Goal: Task Accomplishment & Management: Manage account settings

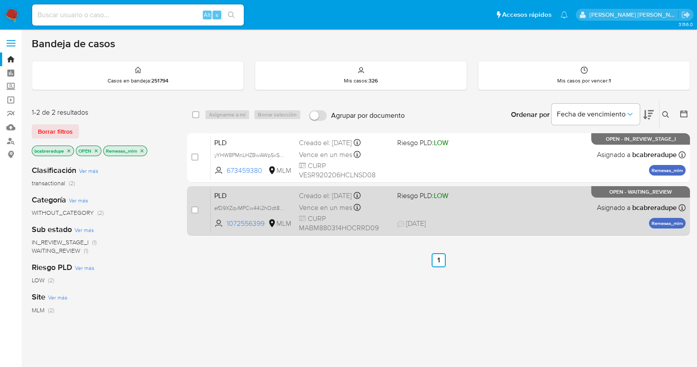
click at [328, 201] on div "Vence en un mes Vence el [DATE] 02:11:41" at bounding box center [344, 207] width 91 height 12
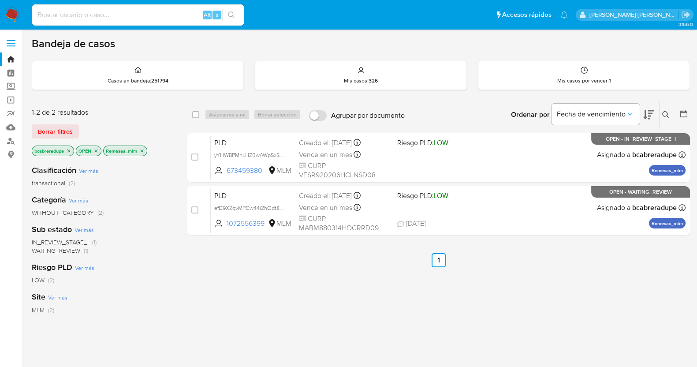
click at [313, 244] on div "select-all-cases-checkbox Asignarme a mí Borrar selección Agrupar por documento…" at bounding box center [438, 299] width 503 height 399
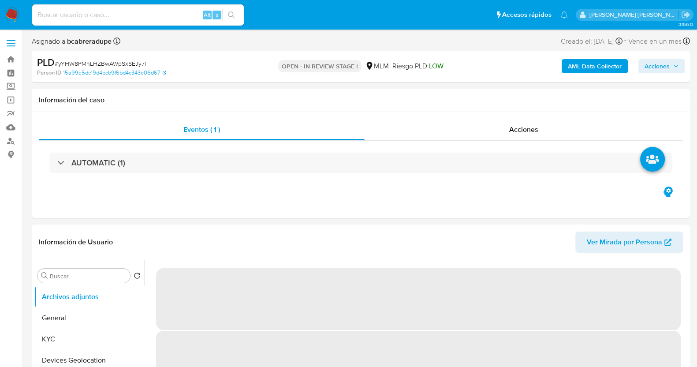
select select "10"
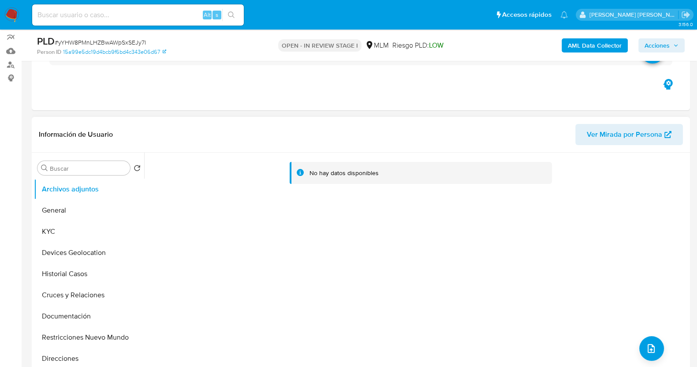
scroll to position [110, 0]
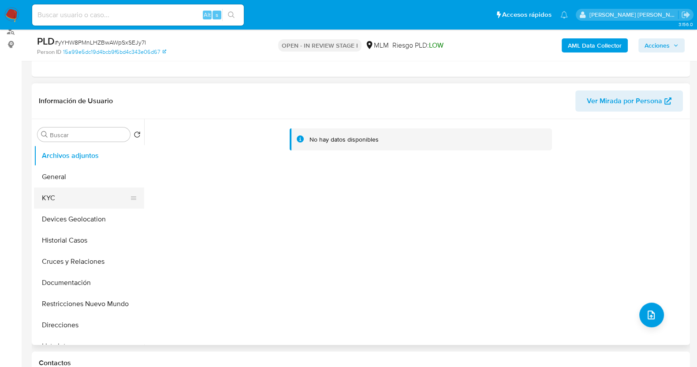
click at [86, 194] on button "KYC" at bounding box center [85, 197] width 103 height 21
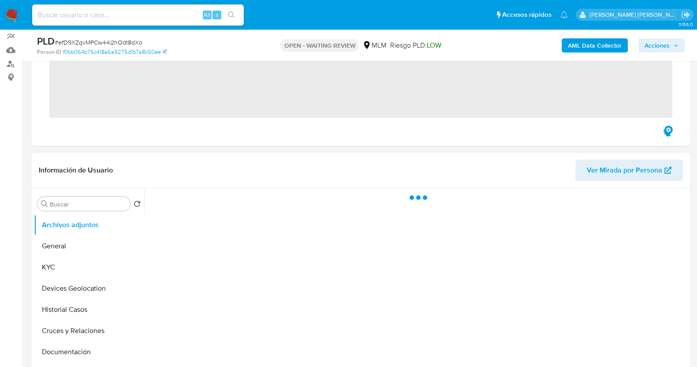
scroll to position [110, 0]
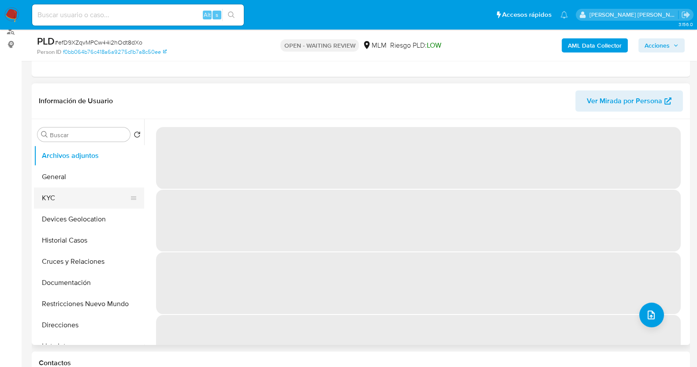
click at [71, 201] on button "KYC" at bounding box center [85, 197] width 103 height 21
select select "10"
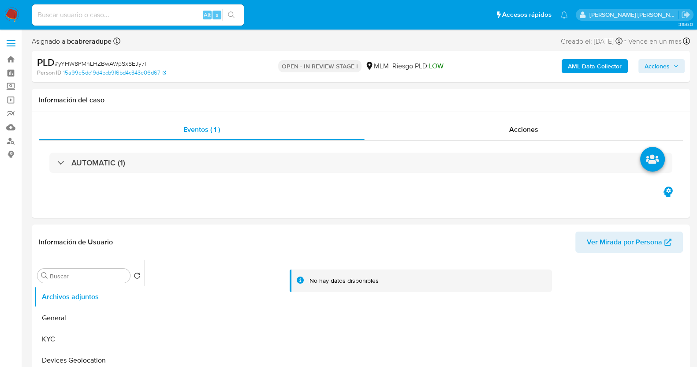
select select "10"
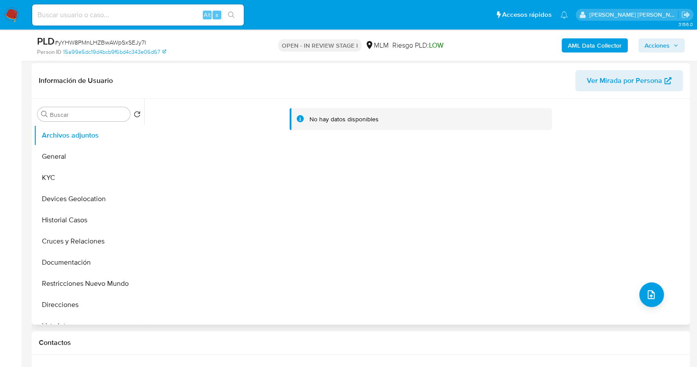
scroll to position [165, 0]
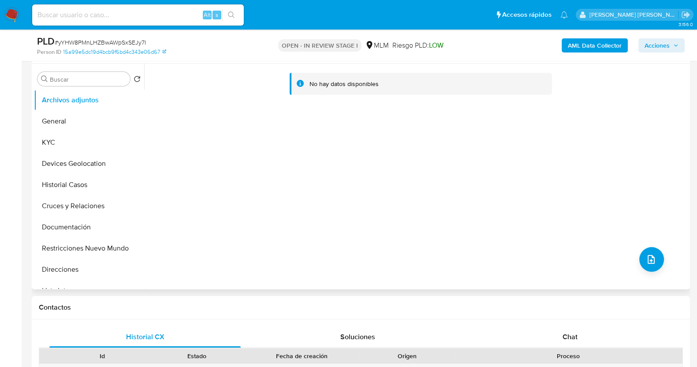
drag, startPoint x: 86, startPoint y: 179, endPoint x: 149, endPoint y: 164, distance: 65.4
click at [86, 179] on button "Historial Casos" at bounding box center [89, 184] width 110 height 21
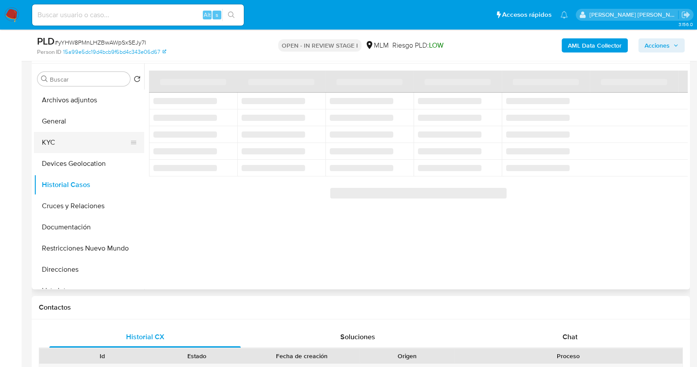
click at [90, 146] on button "KYC" at bounding box center [85, 142] width 103 height 21
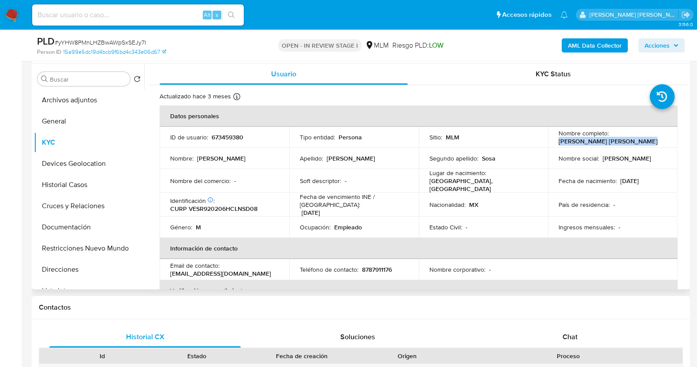
drag, startPoint x: 554, startPoint y: 142, endPoint x: 641, endPoint y: 144, distance: 87.7
click at [641, 144] on td "Nombre completo : Rodrigo Andres Venegas Sosa" at bounding box center [613, 136] width 130 height 21
copy p "Rodrigo Andres Venegas Sosa"
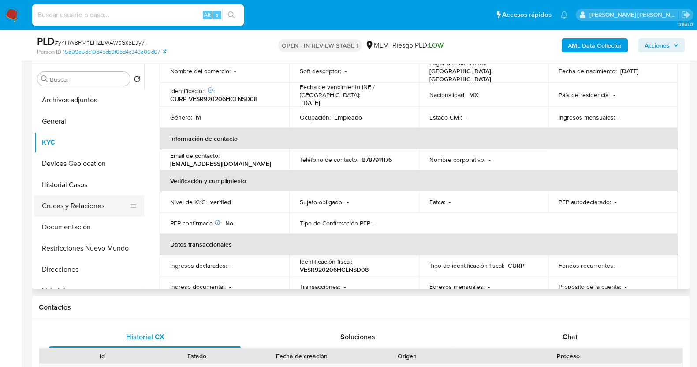
click at [90, 206] on button "Cruces y Relaciones" at bounding box center [85, 205] width 103 height 21
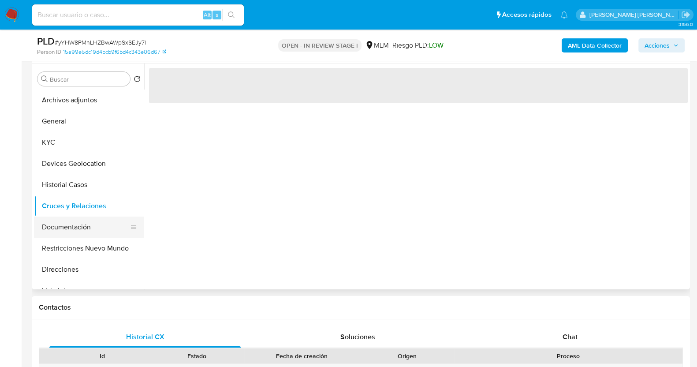
scroll to position [0, 0]
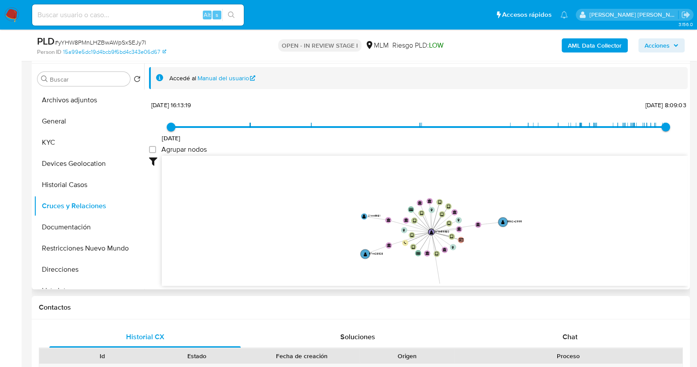
drag, startPoint x: 517, startPoint y: 232, endPoint x: 511, endPoint y: 274, distance: 41.9
click at [512, 275] on icon "device-65552782f42671aed7bbd8ce  device-63d2f16608813b0018bec8fc  device-6756…" at bounding box center [425, 220] width 526 height 128
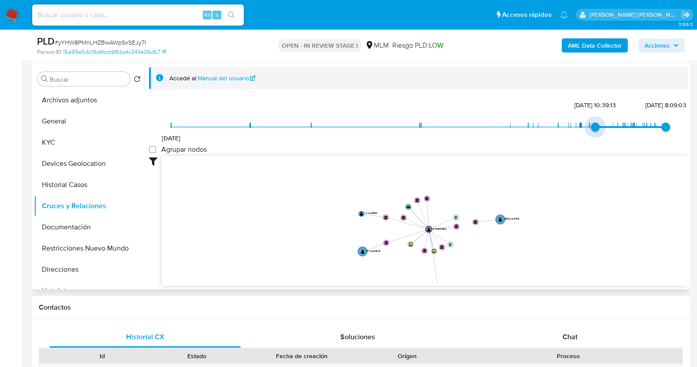
type input "1738523006000"
drag, startPoint x: 175, startPoint y: 124, endPoint x: 587, endPoint y: 135, distance: 412.2
click at [587, 131] on span "2/2/2025, 13:03:26" at bounding box center [589, 127] width 9 height 9
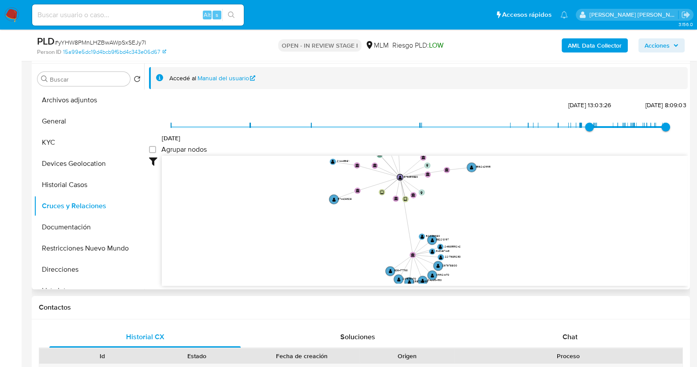
drag, startPoint x: 511, startPoint y: 267, endPoint x: 480, endPoint y: 220, distance: 55.6
click at [480, 220] on icon "device-65552782f42671aed7bbd8ce  device-63d2f16608813b0018bec8fc  device-6756…" at bounding box center [425, 220] width 526 height 128
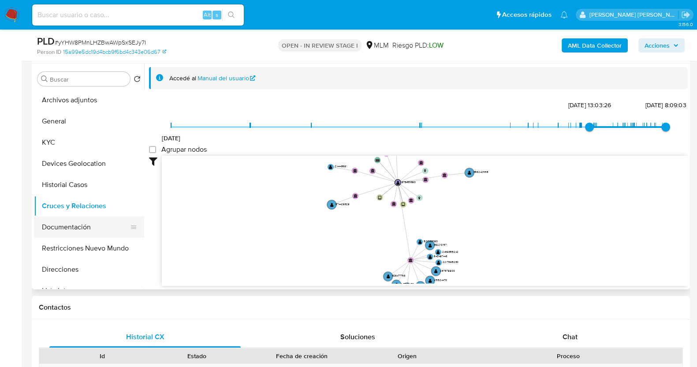
click at [71, 224] on button "Documentación" at bounding box center [85, 226] width 103 height 21
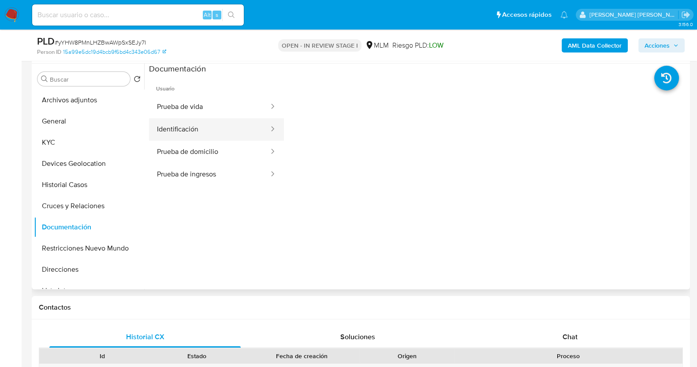
drag, startPoint x: 233, startPoint y: 131, endPoint x: 240, endPoint y: 130, distance: 7.2
click at [234, 130] on button "Identificación" at bounding box center [209, 129] width 121 height 22
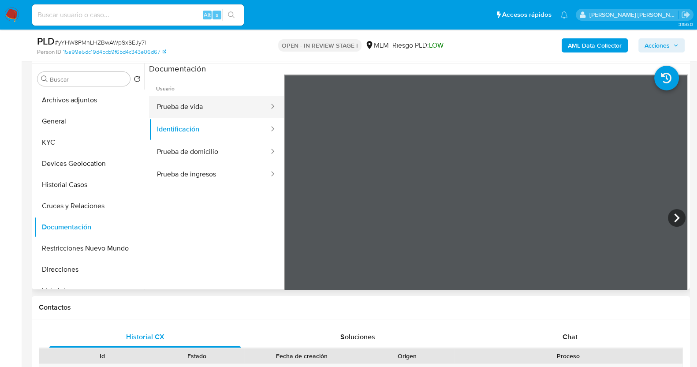
click at [234, 109] on button "Prueba de vida" at bounding box center [209, 107] width 121 height 22
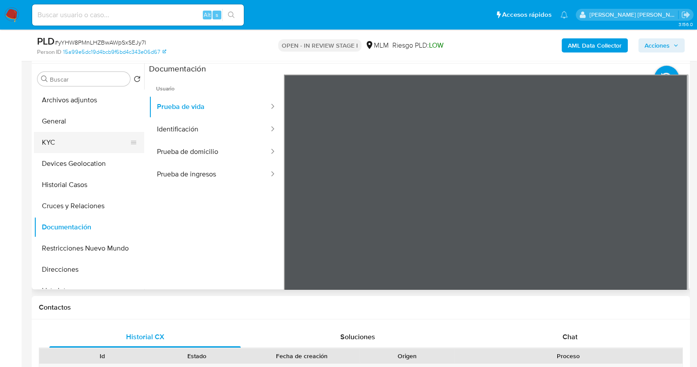
click at [46, 144] on button "KYC" at bounding box center [85, 142] width 103 height 21
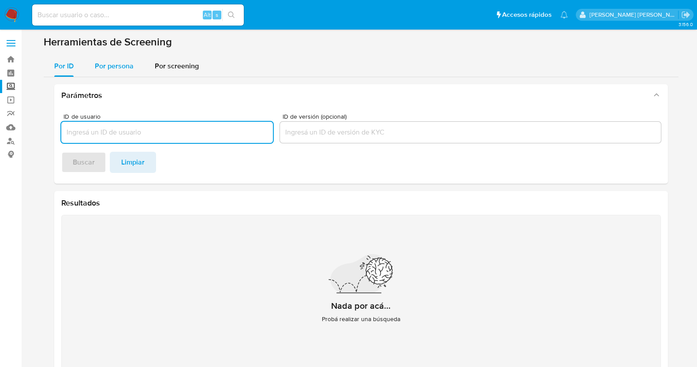
click at [129, 60] on div "Por persona" at bounding box center [114, 66] width 39 height 21
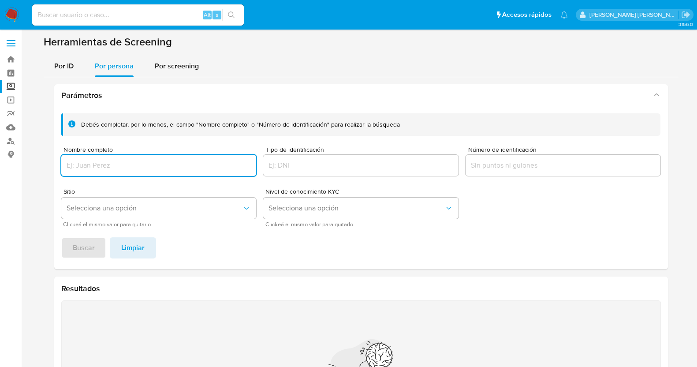
drag, startPoint x: 170, startPoint y: 160, endPoint x: 176, endPoint y: 164, distance: 7.9
click at [174, 163] on input "Nombre completo" at bounding box center [158, 165] width 195 height 11
type input "NYLDA CAROLINA ESQUIVEL HERNANDEZ"
click at [84, 250] on span "Buscar" at bounding box center [84, 247] width 22 height 19
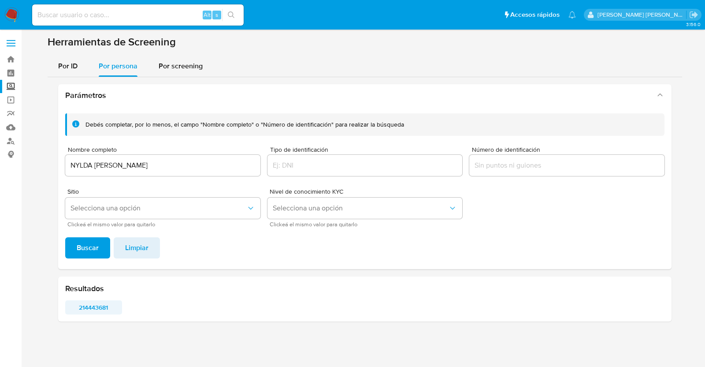
click at [94, 304] on span "214443681" at bounding box center [93, 307] width 45 height 12
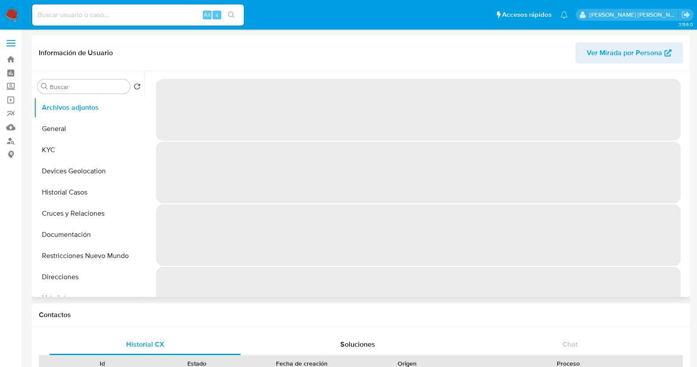
select select "10"
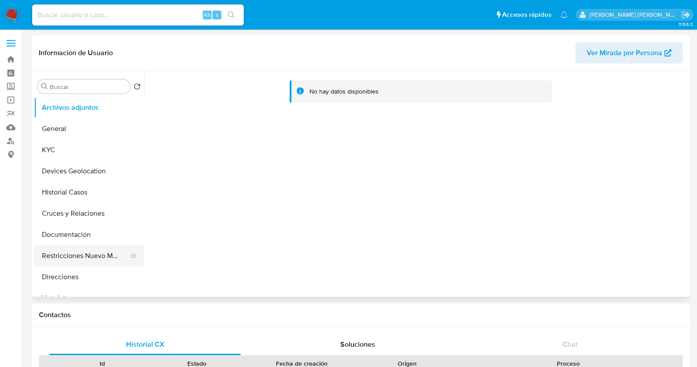
click at [107, 258] on button "Restricciones Nuevo Mundo" at bounding box center [85, 255] width 103 height 21
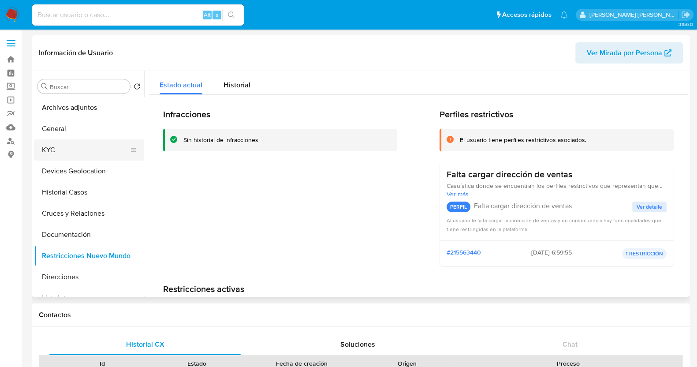
click at [67, 152] on button "KYC" at bounding box center [85, 149] width 103 height 21
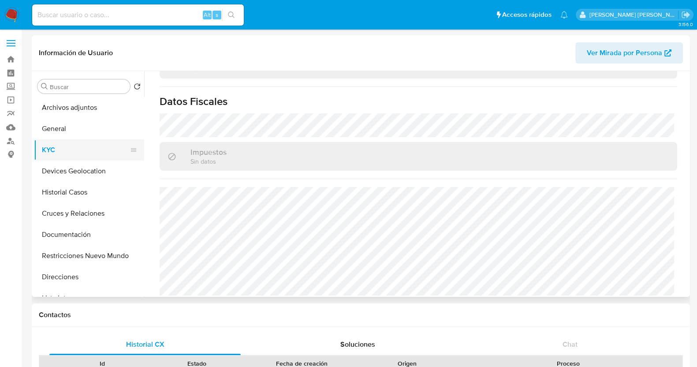
click at [55, 149] on button "KYC" at bounding box center [85, 149] width 103 height 21
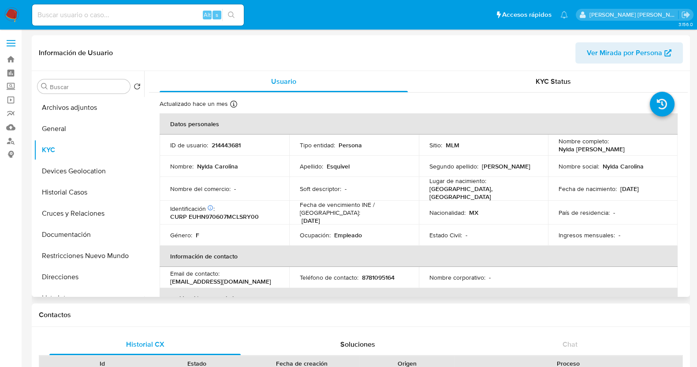
drag, startPoint x: 592, startPoint y: 151, endPoint x: 652, endPoint y: 151, distance: 60.4
click at [652, 151] on td "Nombre completo : Nylda Carolina Esquivel Hernandez" at bounding box center [613, 144] width 130 height 21
click at [80, 229] on button "Documentación" at bounding box center [85, 234] width 103 height 21
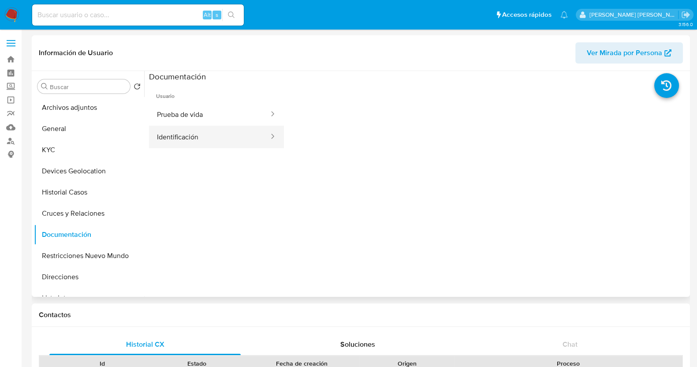
click at [219, 138] on button "Identificación" at bounding box center [209, 137] width 121 height 22
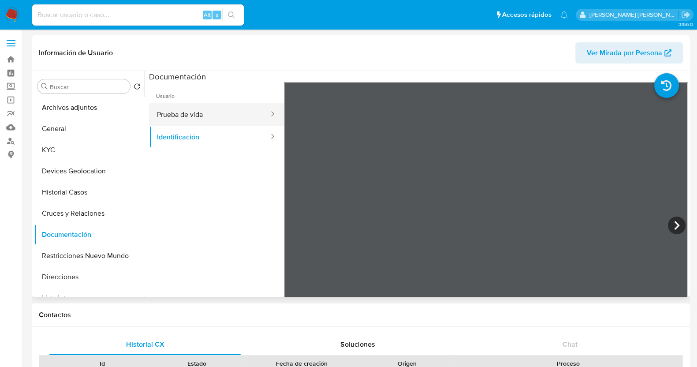
click at [231, 119] on button "Prueba de vida" at bounding box center [209, 114] width 121 height 22
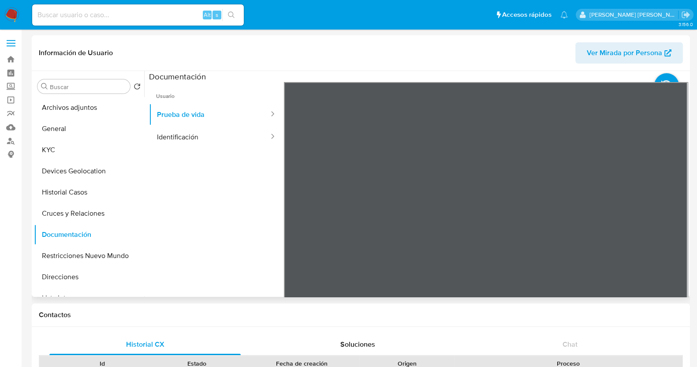
scroll to position [28, 0]
click at [73, 151] on button "KYC" at bounding box center [85, 149] width 103 height 21
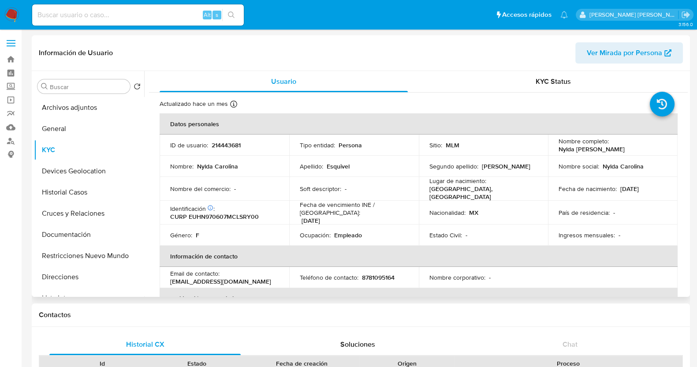
click at [237, 146] on p "214443681" at bounding box center [226, 145] width 29 height 8
click at [236, 146] on p "214443681" at bounding box center [226, 145] width 29 height 8
copy p "214443681"
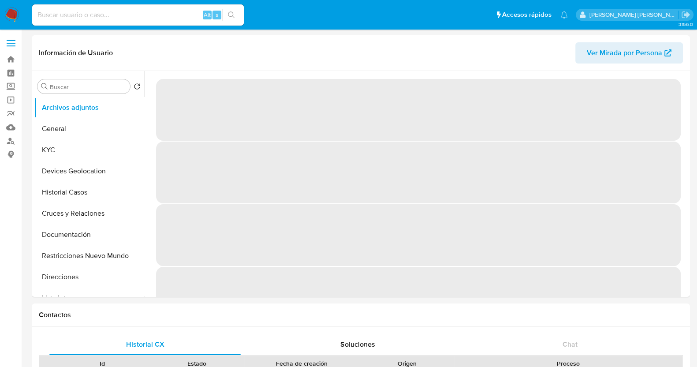
select select "10"
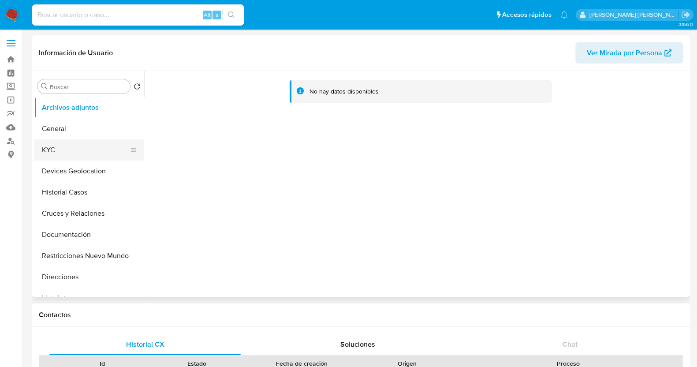
click at [62, 140] on button "KYC" at bounding box center [85, 149] width 103 height 21
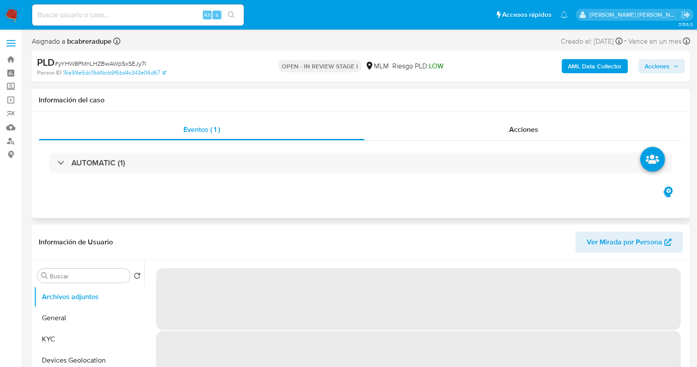
select select "10"
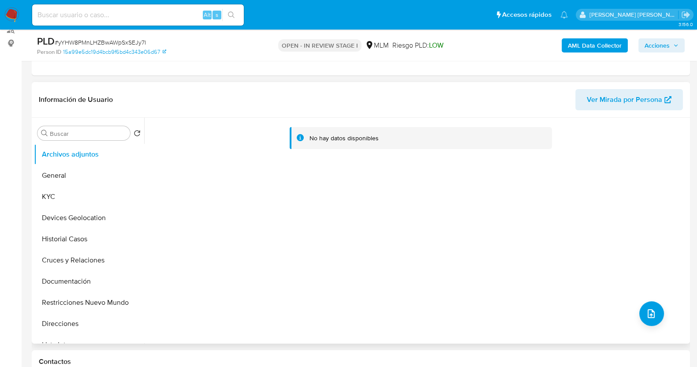
scroll to position [110, 0]
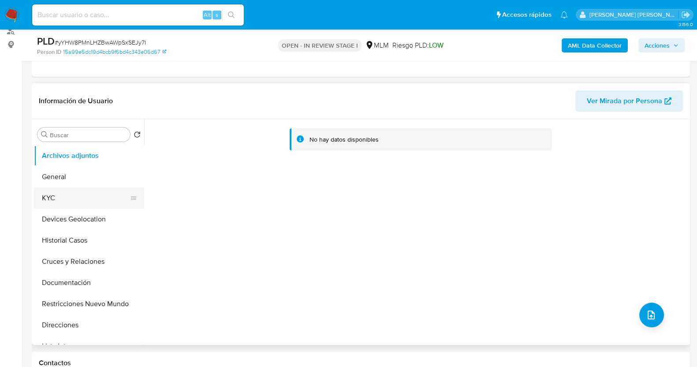
click at [67, 195] on button "KYC" at bounding box center [85, 197] width 103 height 21
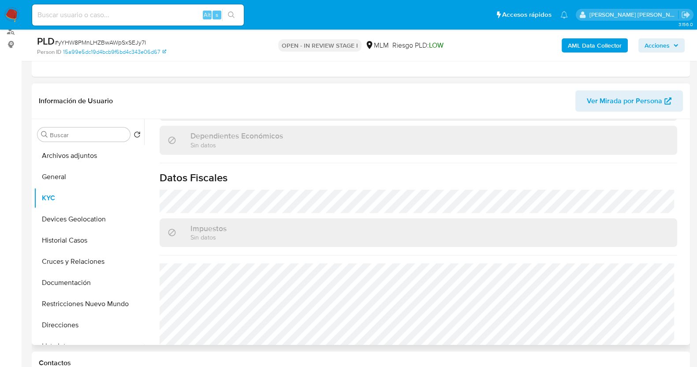
scroll to position [554, 0]
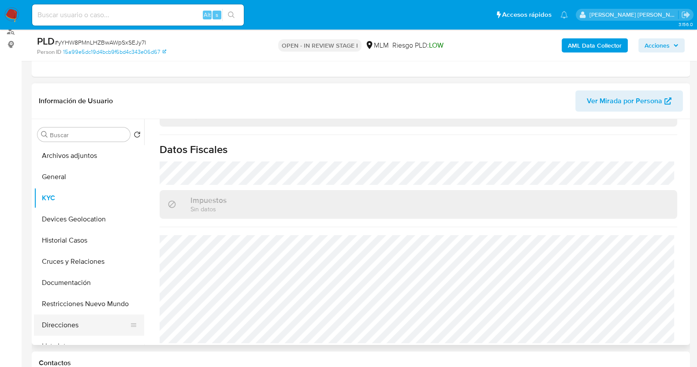
click at [70, 323] on button "Direcciones" at bounding box center [85, 324] width 103 height 21
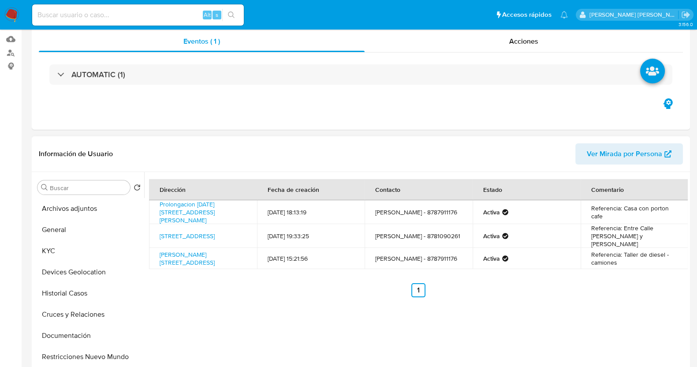
scroll to position [165, 0]
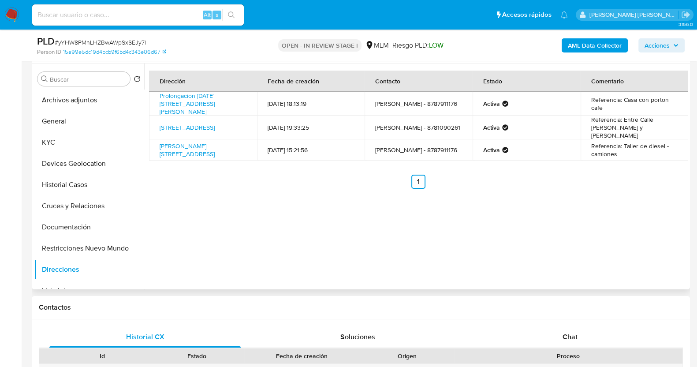
click at [394, 107] on td "Rodrigo Andres Venegas Sosa - 8787911176" at bounding box center [418, 104] width 108 height 24
copy td "8787911176"
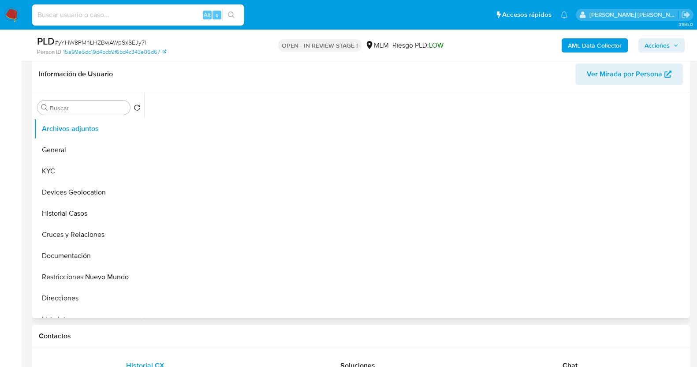
scroll to position [275, 0]
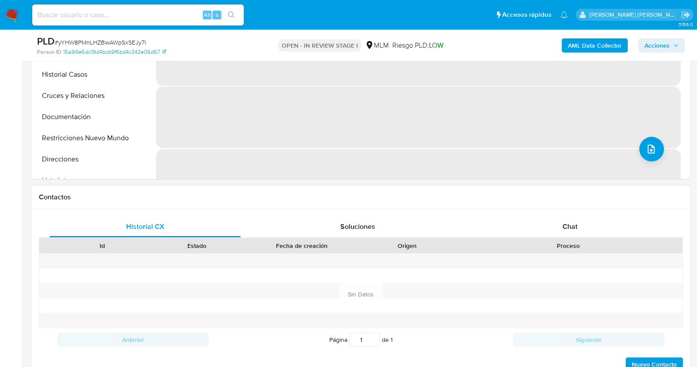
select select "10"
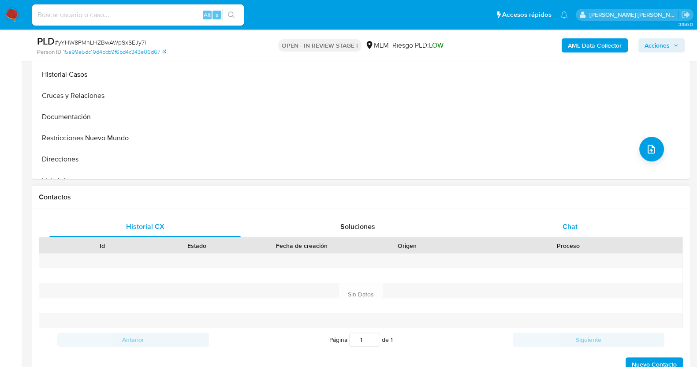
drag, startPoint x: 565, startPoint y: 212, endPoint x: 570, endPoint y: 216, distance: 6.6
click at [566, 215] on div "Historial CX Soluciones Chat Id Estado Fecha de creación Origen Proceso Anterio…" at bounding box center [361, 294] width 658 height 170
click at [576, 228] on span "Chat" at bounding box center [569, 226] width 15 height 10
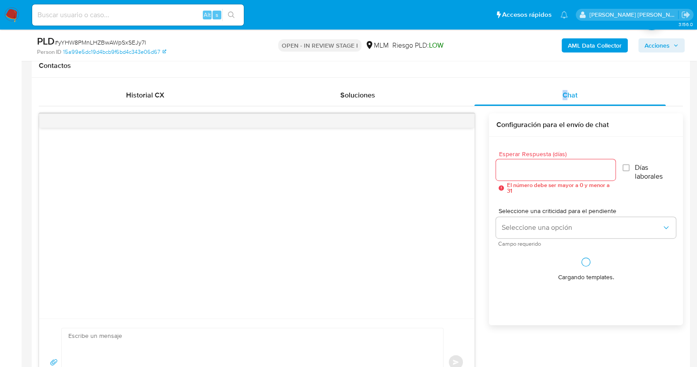
scroll to position [440, 0]
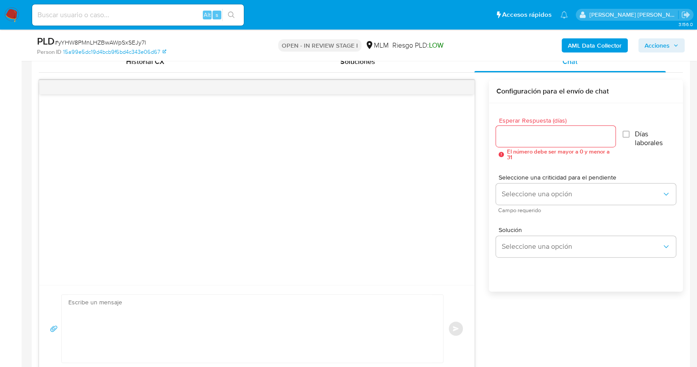
click at [551, 129] on div at bounding box center [555, 136] width 119 height 21
click at [552, 134] on input "Esperar Respuesta (días)" at bounding box center [555, 135] width 119 height 11
type input "3"
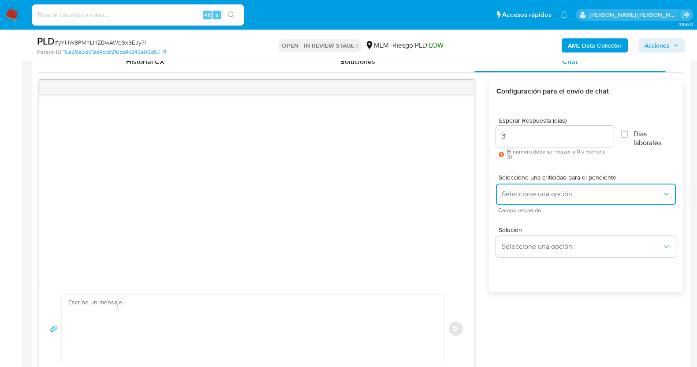
click at [570, 183] on button "Seleccione una opción" at bounding box center [586, 193] width 180 height 21
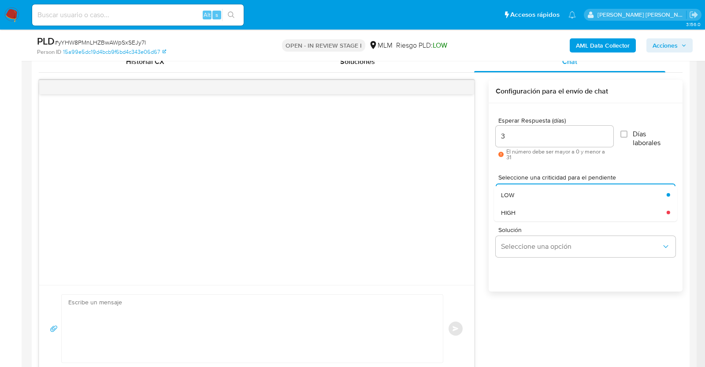
drag, startPoint x: 557, startPoint y: 214, endPoint x: 560, endPoint y: 221, distance: 8.1
click at [558, 214] on div "HIGH" at bounding box center [581, 212] width 160 height 18
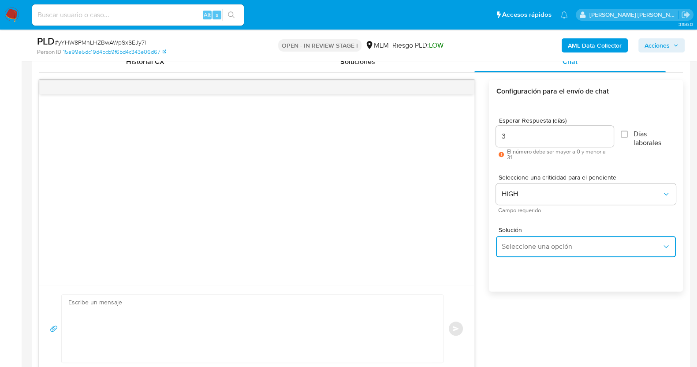
drag, startPoint x: 570, startPoint y: 249, endPoint x: 567, endPoint y: 244, distance: 5.4
click at [570, 249] on span "Seleccione una opción" at bounding box center [581, 246] width 160 height 9
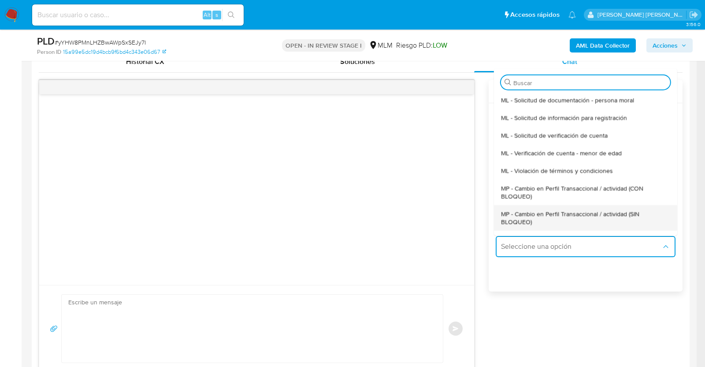
click at [554, 213] on span "MP - Cambio en Perfil Transaccional / actividad (SIN BLOQUEO)" at bounding box center [583, 217] width 164 height 16
type textarea "Estimado ,Te comunicamos que se ha identificado un cambio en el uso habitual de…"
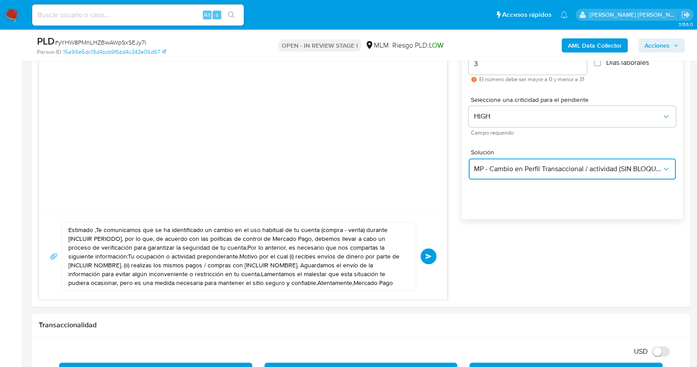
scroll to position [551, 0]
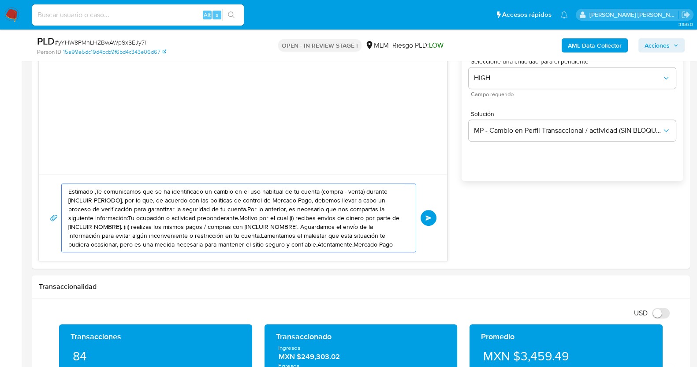
drag, startPoint x: 333, startPoint y: 245, endPoint x: 0, endPoint y: 149, distance: 346.3
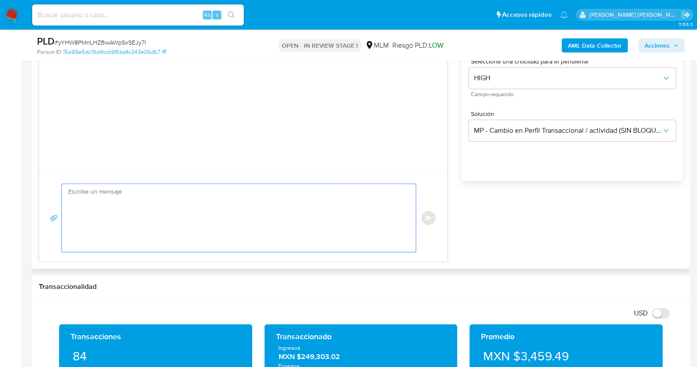
paste textarea "Estimado Rodrigo, Te comunicamos que se ha identificado un cambio en el uso hab…"
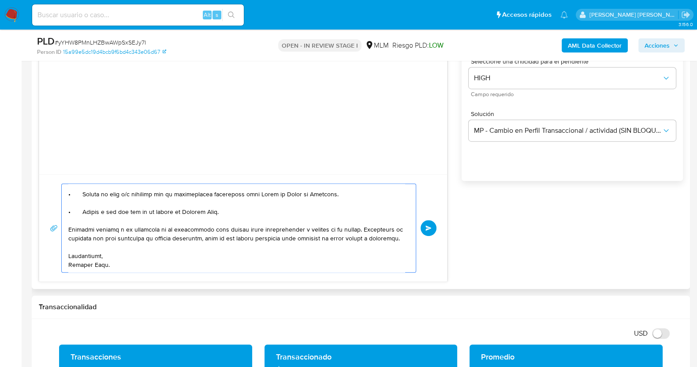
scroll to position [130, 0]
drag, startPoint x: 358, startPoint y: 221, endPoint x: 208, endPoint y: 220, distance: 150.3
click at [208, 220] on textarea at bounding box center [236, 228] width 336 height 88
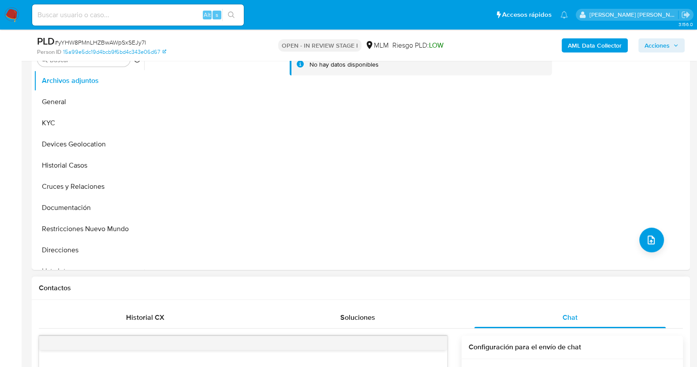
scroll to position [110, 0]
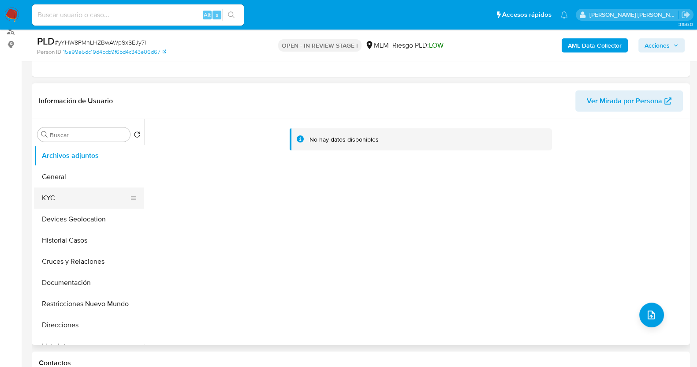
type textarea "Estimado Rodrigo, Te comunicamos que se ha identificado un cambio en el uso hab…"
click at [78, 195] on button "KYC" at bounding box center [85, 197] width 103 height 21
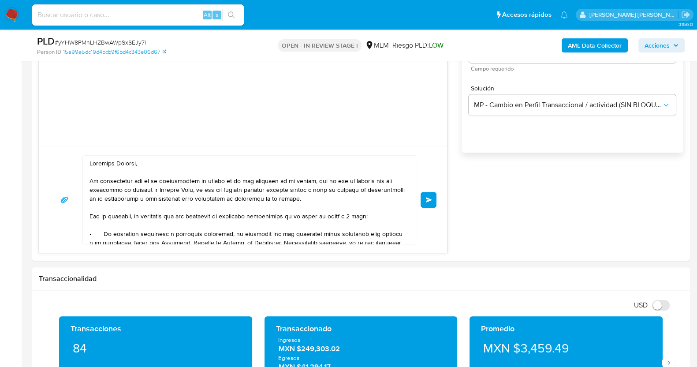
scroll to position [606, 0]
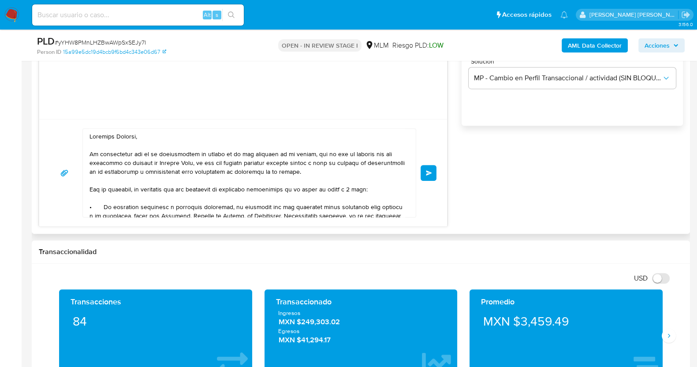
click at [430, 172] on span "Enviar" at bounding box center [429, 172] width 6 height 5
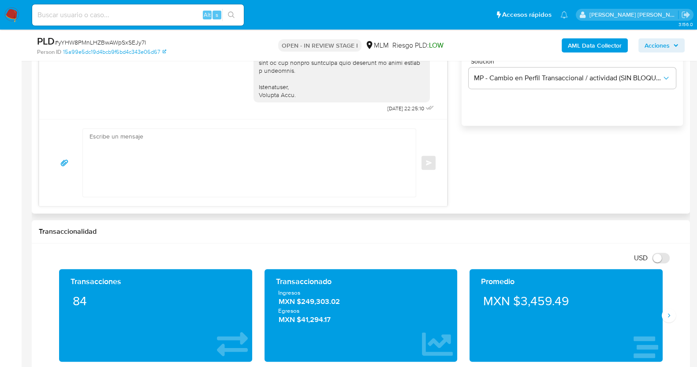
scroll to position [440, 0]
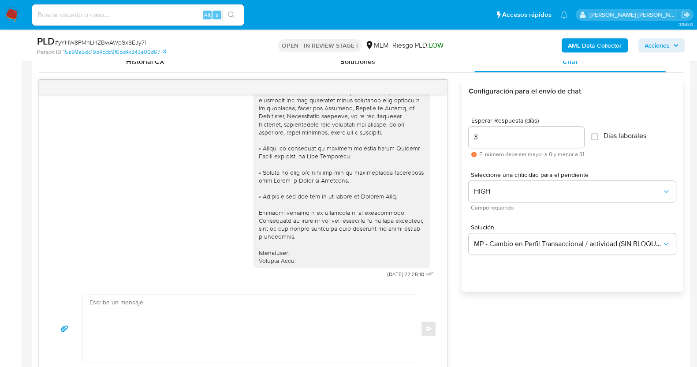
click at [90, 42] on span "# yYHW8PMnLHZBwAWpSxSEJy7I" at bounding box center [100, 42] width 91 height 9
copy span "yYHW8PMnLHZBwAWpSxSEJy7I"
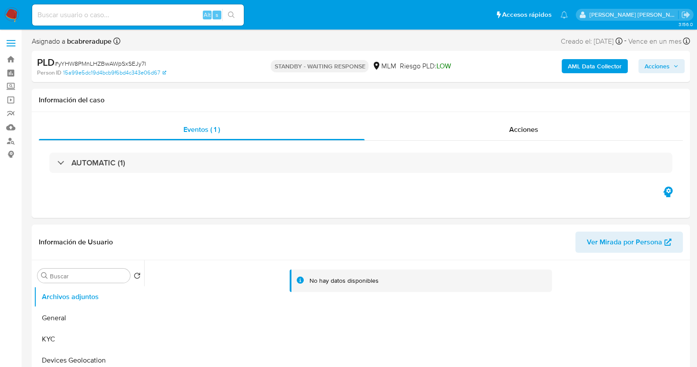
select select "10"
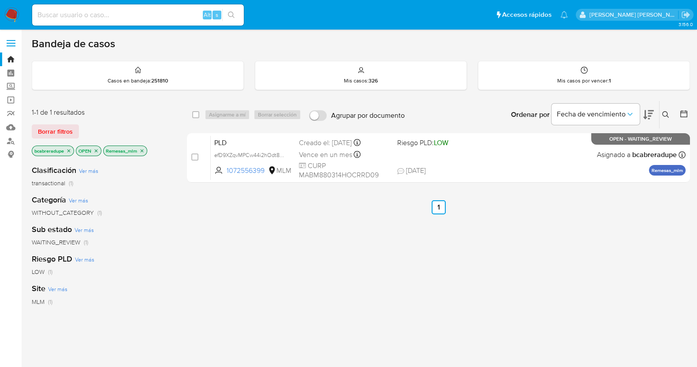
click at [144, 149] on icon "close-filter" at bounding box center [142, 150] width 3 height 3
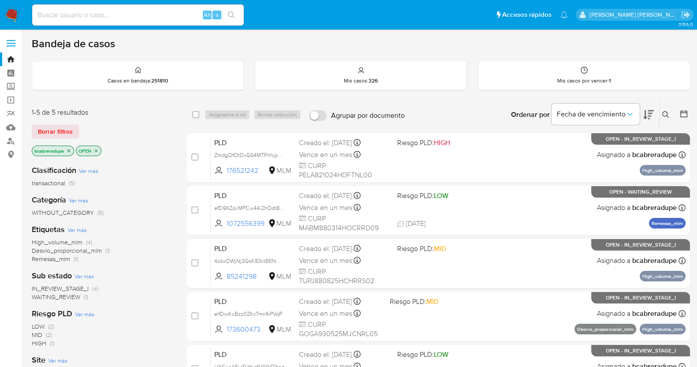
click at [97, 149] on icon "close-filter" at bounding box center [95, 150] width 5 height 5
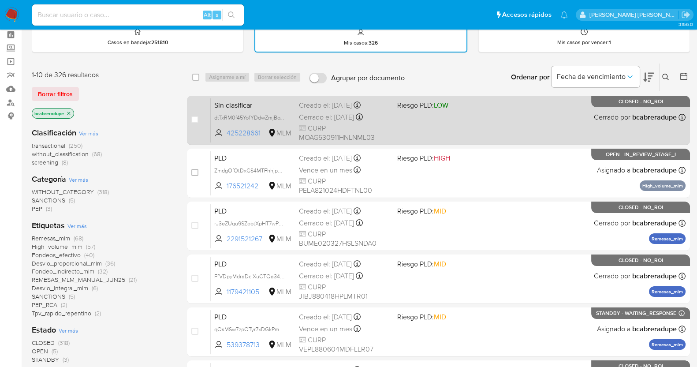
scroll to position [55, 0]
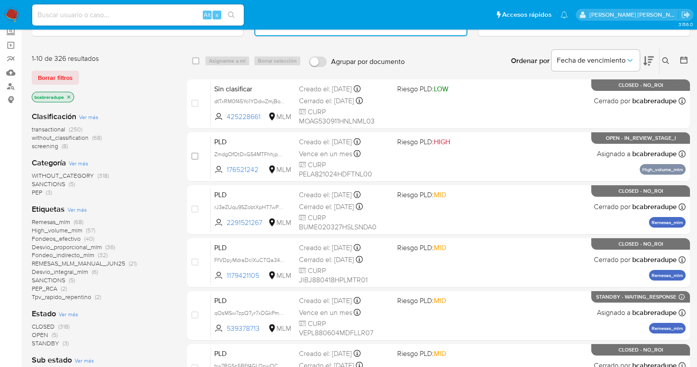
click at [69, 95] on icon "close-filter" at bounding box center [68, 96] width 5 height 5
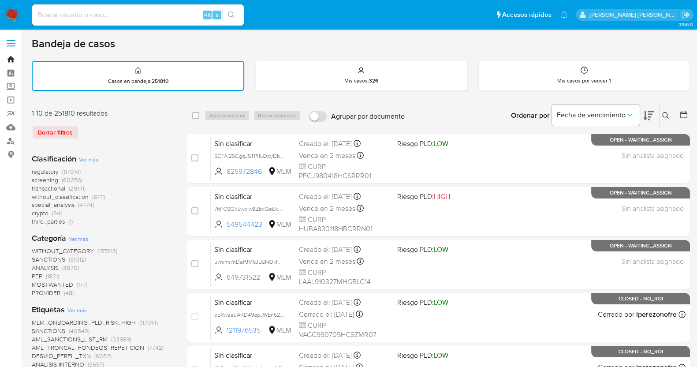
click at [9, 59] on link "Bandeja" at bounding box center [52, 59] width 105 height 14
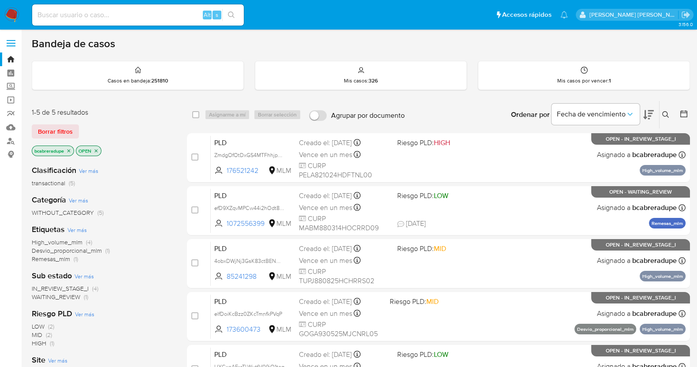
click at [71, 149] on icon "close-filter" at bounding box center [68, 150] width 5 height 5
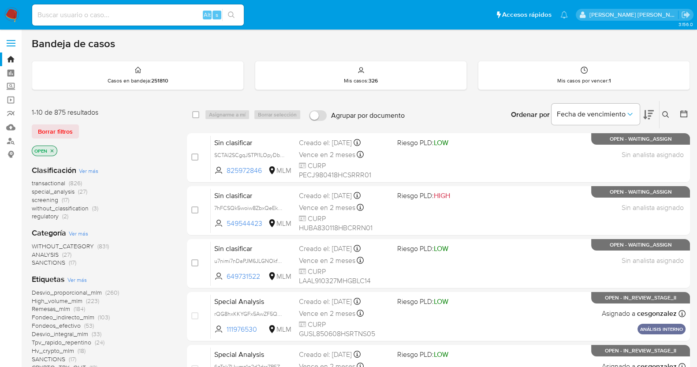
click at [666, 112] on icon at bounding box center [665, 114] width 7 height 7
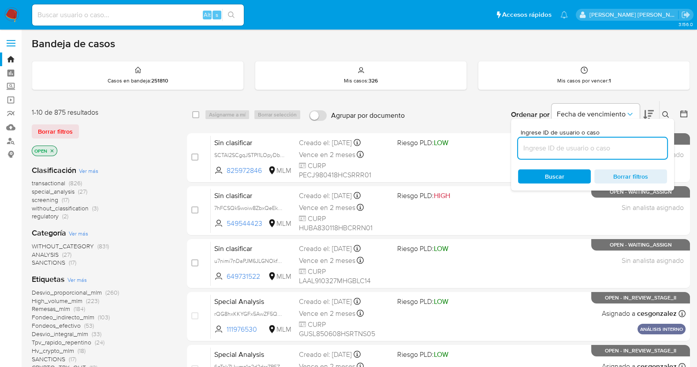
drag, startPoint x: 541, startPoint y: 146, endPoint x: 557, endPoint y: 146, distance: 16.3
click at [541, 146] on input at bounding box center [592, 147] width 149 height 11
type input "2546440168"
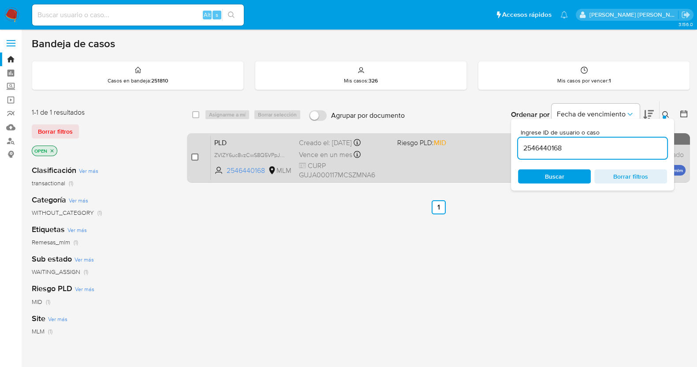
click at [196, 154] on input "checkbox" at bounding box center [194, 156] width 7 height 7
checkbox input "true"
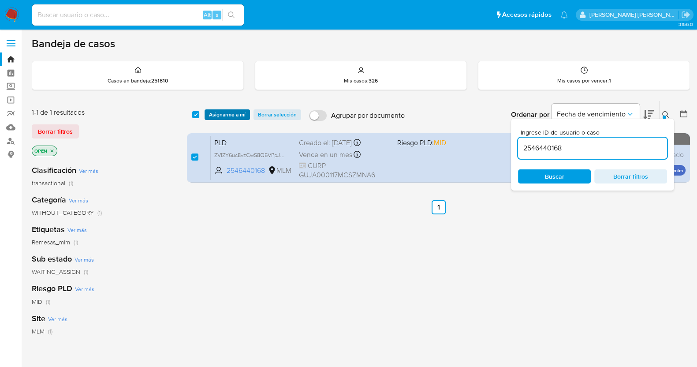
click at [241, 113] on span "Asignarme a mí" at bounding box center [227, 114] width 37 height 9
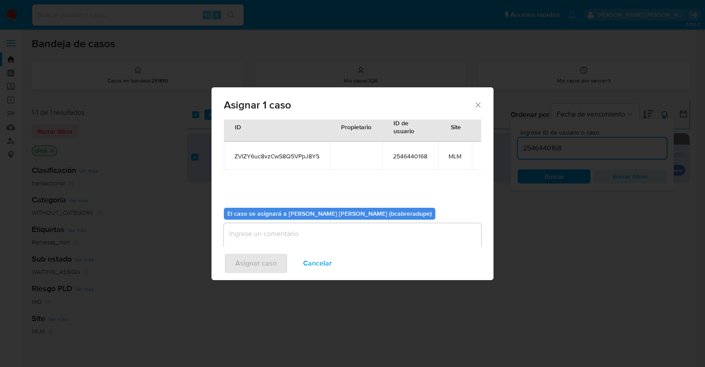
scroll to position [45, 0]
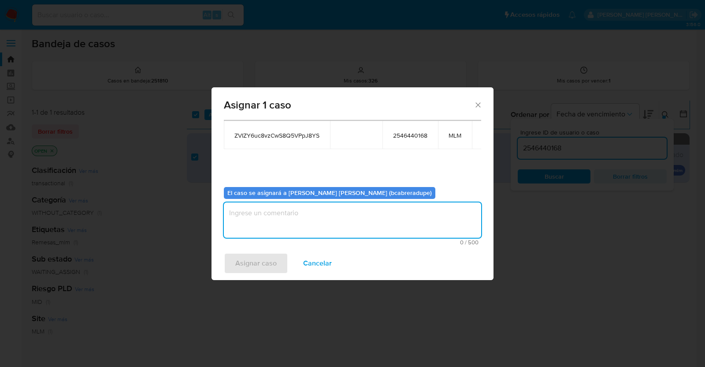
click at [348, 219] on textarea "assign-modal" at bounding box center [352, 219] width 257 height 35
type textarea "BJCD"
click at [266, 262] on span "Asignar caso" at bounding box center [255, 262] width 41 height 19
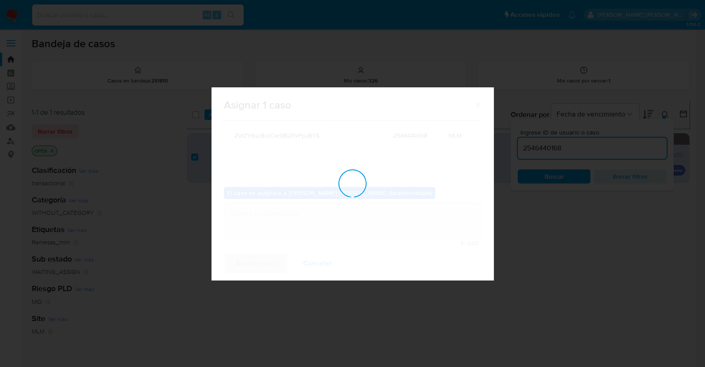
checkbox input "false"
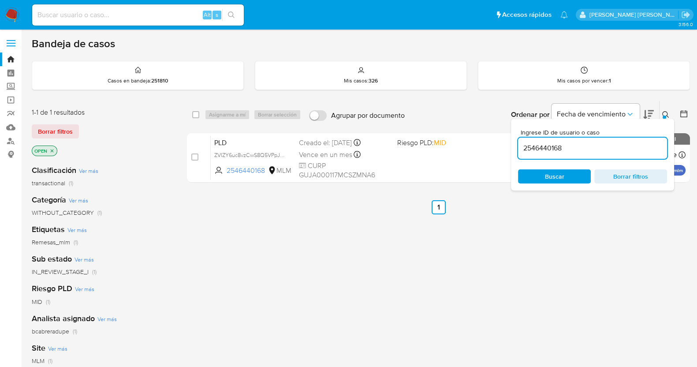
click at [533, 152] on input "2546440168" at bounding box center [592, 147] width 149 height 11
paste input "2359298355"
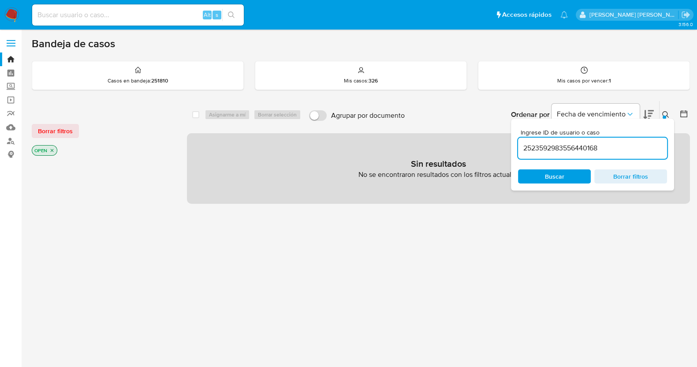
click at [547, 146] on input "2523592983556440168" at bounding box center [592, 147] width 149 height 11
paste input "359298355"
type input "2359298355"
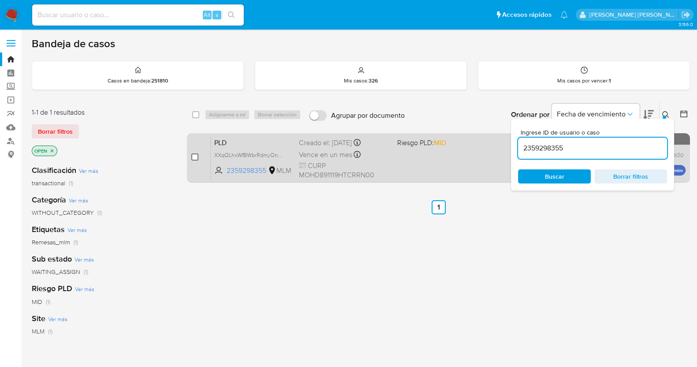
click at [196, 156] on input "checkbox" at bounding box center [194, 156] width 7 height 7
checkbox input "true"
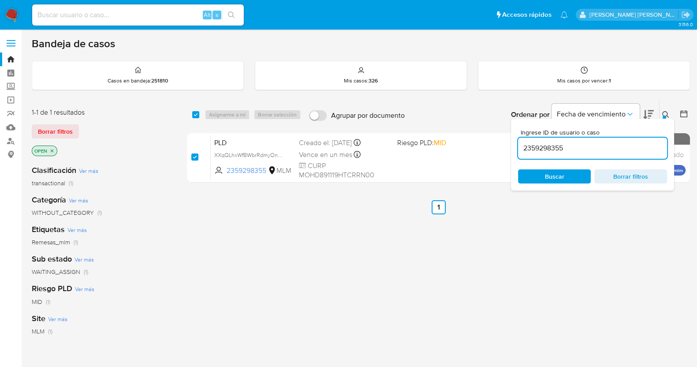
checkbox input "true"
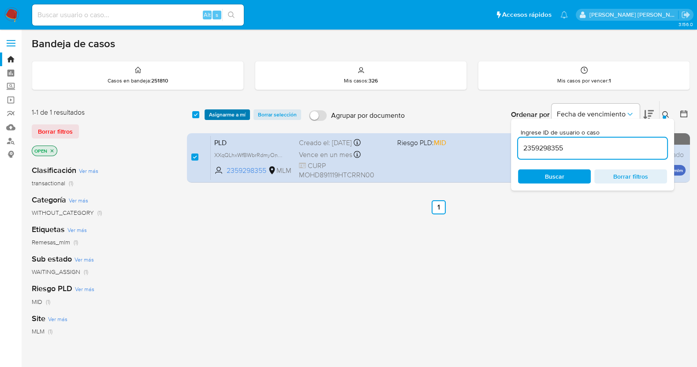
click at [227, 110] on span "Asignarme a mí" at bounding box center [227, 114] width 37 height 9
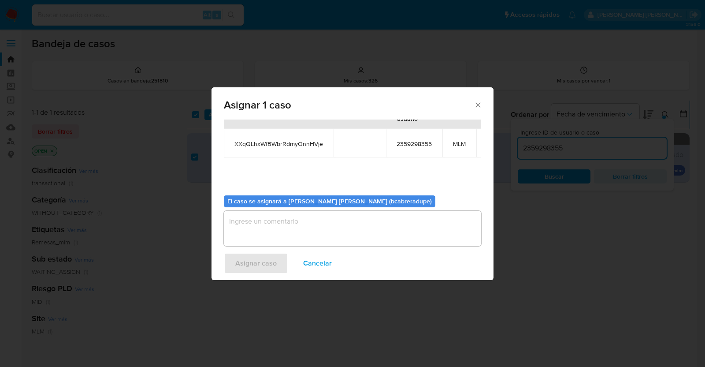
scroll to position [54, 0]
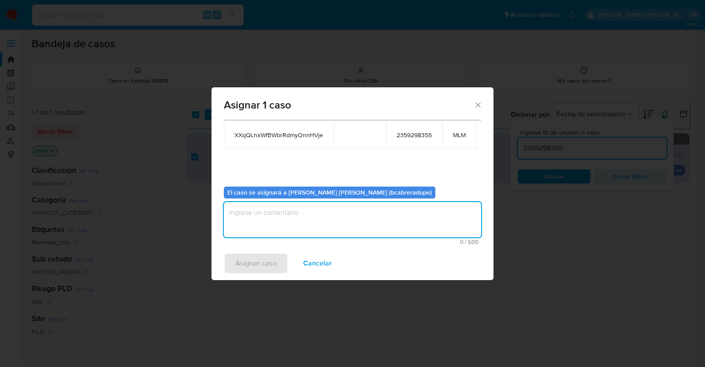
click at [372, 202] on textarea "assign-modal" at bounding box center [352, 219] width 257 height 35
type textarea "BJCD"
click at [258, 262] on span "Asignar caso" at bounding box center [255, 262] width 41 height 19
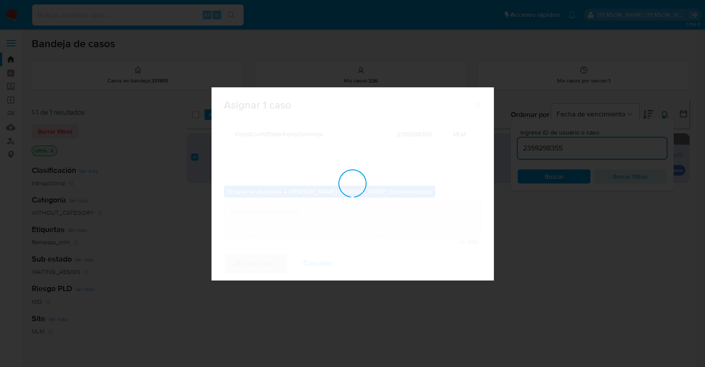
checkbox input "false"
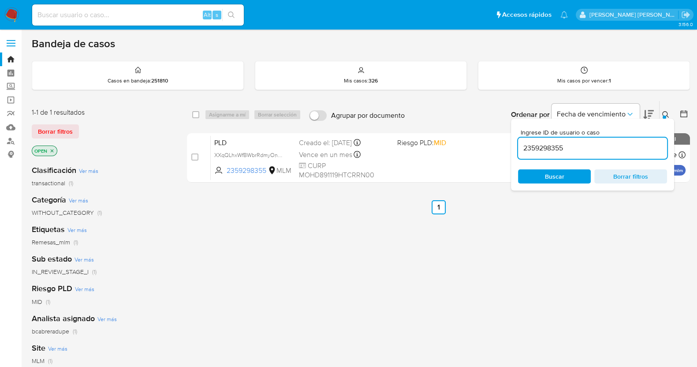
click at [556, 146] on input "2359298355" at bounding box center [592, 147] width 149 height 11
paste input "1122821273"
type input "1122821273"
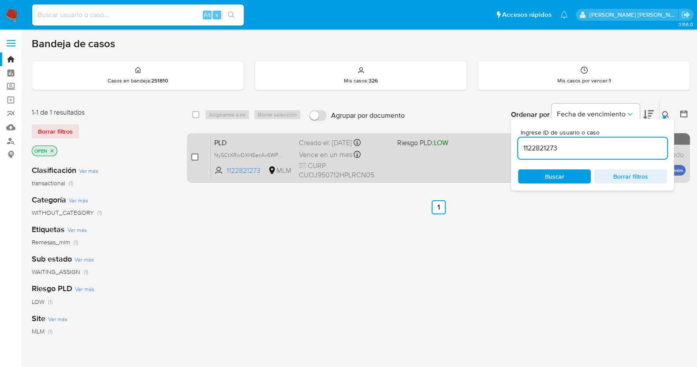
click at [196, 157] on input "checkbox" at bounding box center [194, 156] width 7 height 7
checkbox input "true"
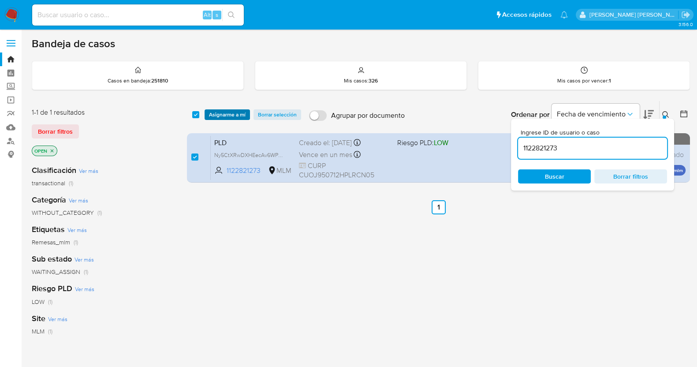
click at [232, 118] on span "Asignarme a mí" at bounding box center [227, 114] width 37 height 9
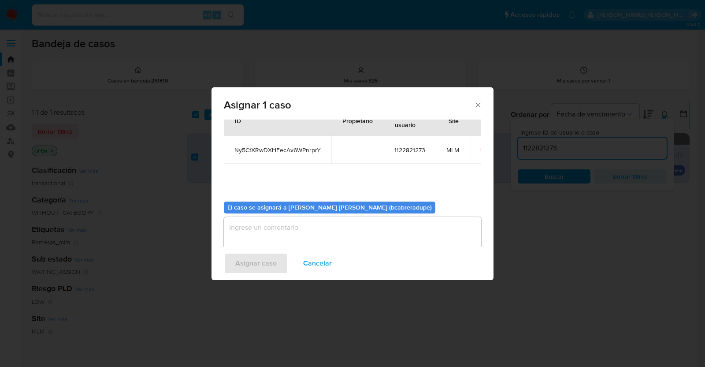
scroll to position [45, 0]
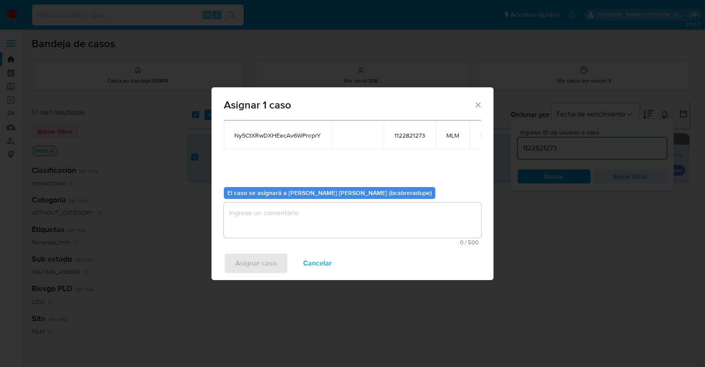
click at [316, 215] on textarea "assign-modal" at bounding box center [352, 219] width 257 height 35
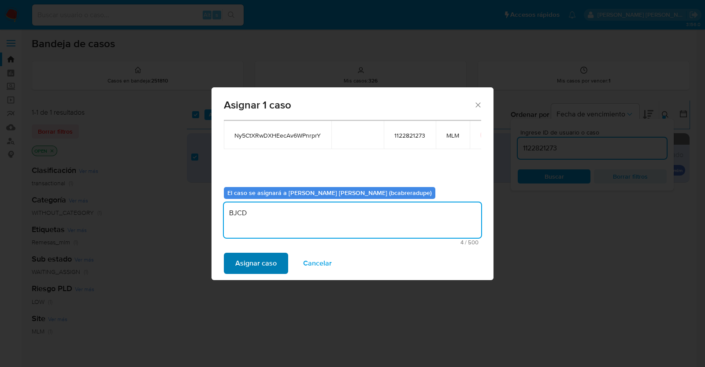
type textarea "BJCD"
click at [260, 265] on span "Asignar caso" at bounding box center [255, 262] width 41 height 19
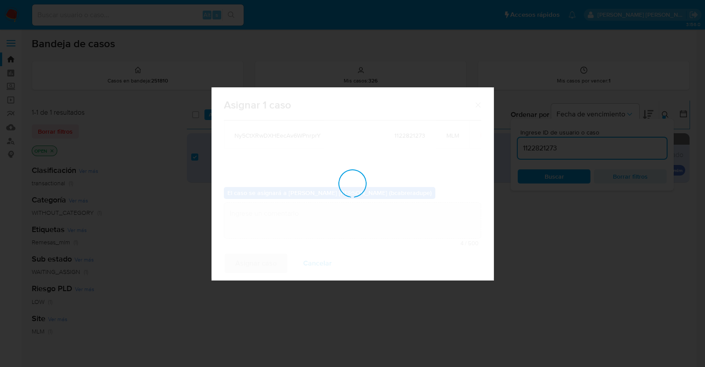
checkbox input "false"
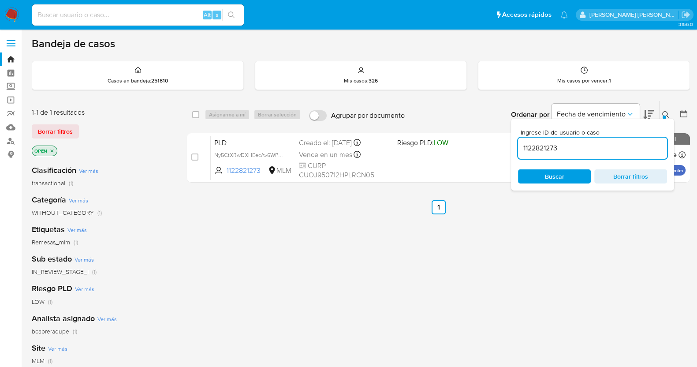
click at [545, 147] on input "1122821273" at bounding box center [592, 147] width 149 height 11
paste input "516031890"
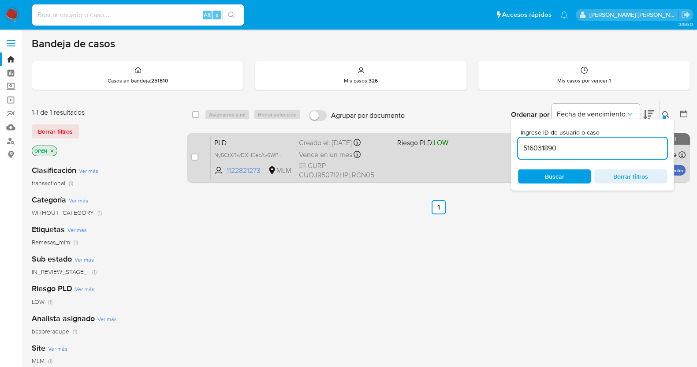
type input "516031890"
click at [193, 157] on input "checkbox" at bounding box center [194, 156] width 7 height 7
checkbox input "true"
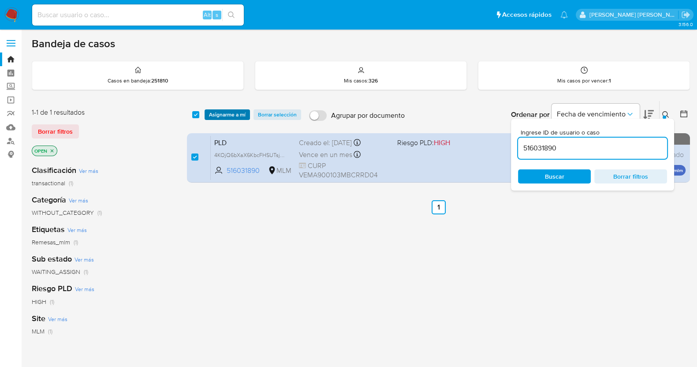
click at [229, 110] on span "Asignarme a mí" at bounding box center [227, 114] width 37 height 9
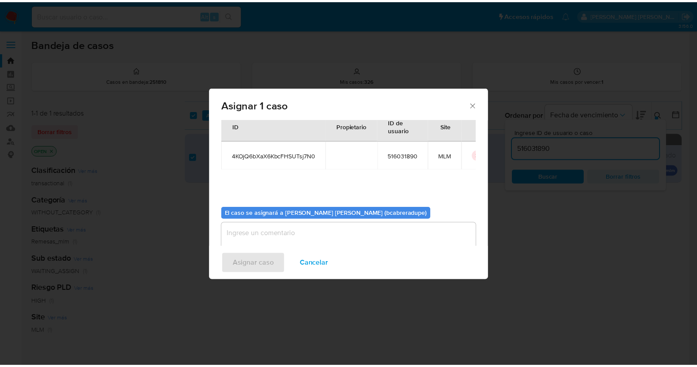
scroll to position [45, 0]
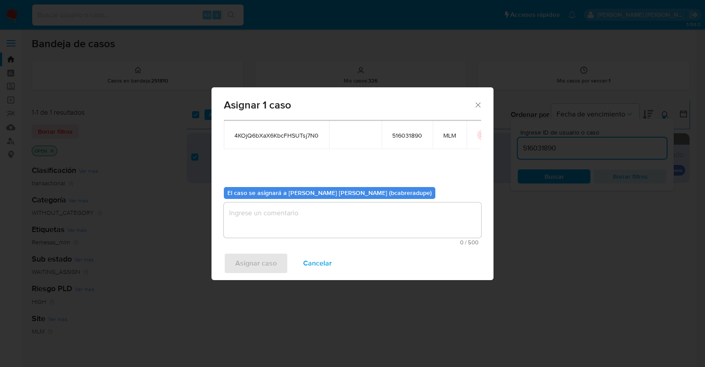
click at [320, 215] on textarea "assign-modal" at bounding box center [352, 219] width 257 height 35
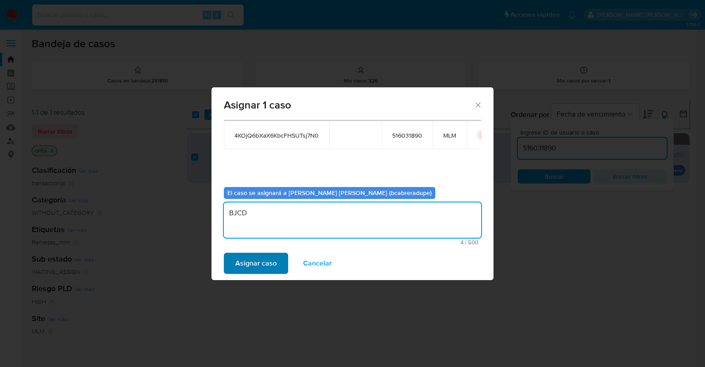
type textarea "BJCD"
click at [257, 263] on span "Asignar caso" at bounding box center [255, 262] width 41 height 19
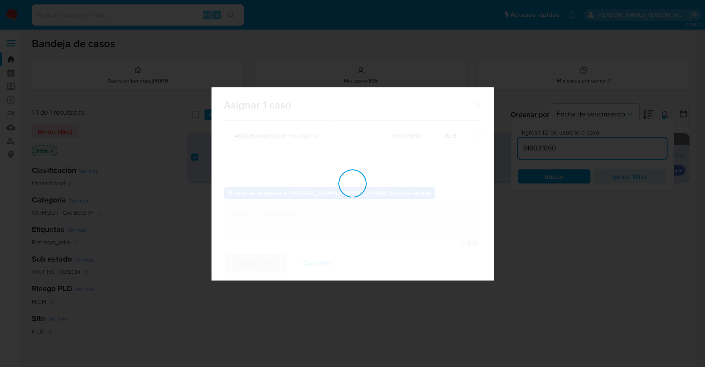
checkbox input "false"
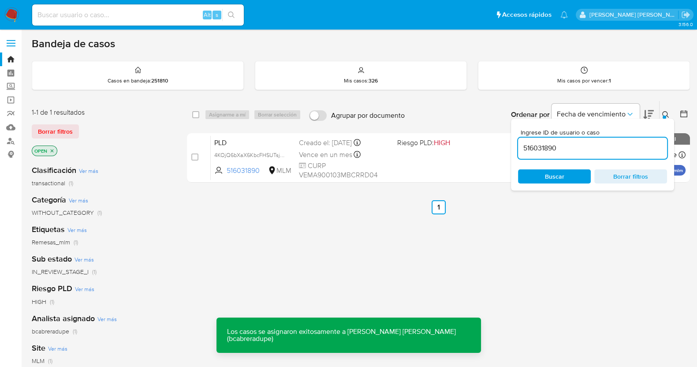
click at [295, 253] on div "select-all-cases-checkbox Asignarme a mí Borrar selección Agrupar por documento…" at bounding box center [438, 299] width 503 height 399
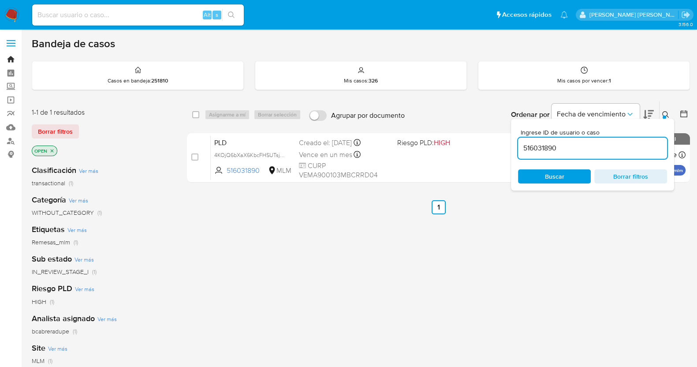
drag, startPoint x: 10, startPoint y: 59, endPoint x: 18, endPoint y: 60, distance: 7.7
click at [10, 59] on link "Bandeja" at bounding box center [52, 59] width 105 height 14
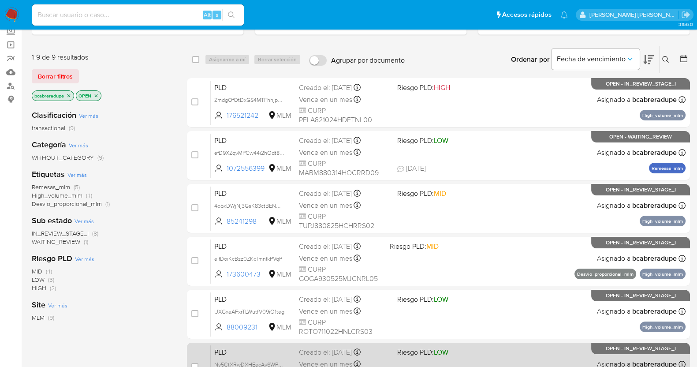
scroll to position [275, 0]
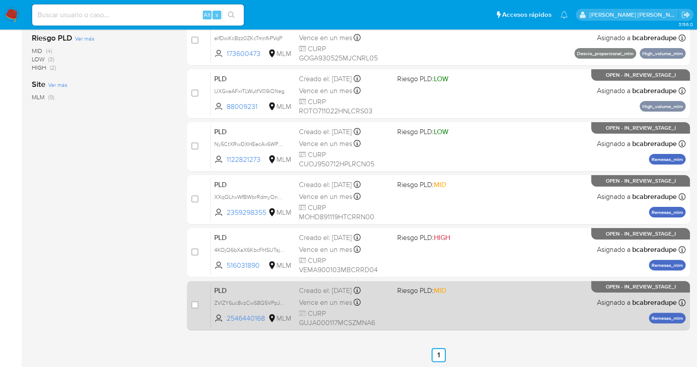
click at [326, 298] on span "Vence en un mes" at bounding box center [325, 302] width 53 height 10
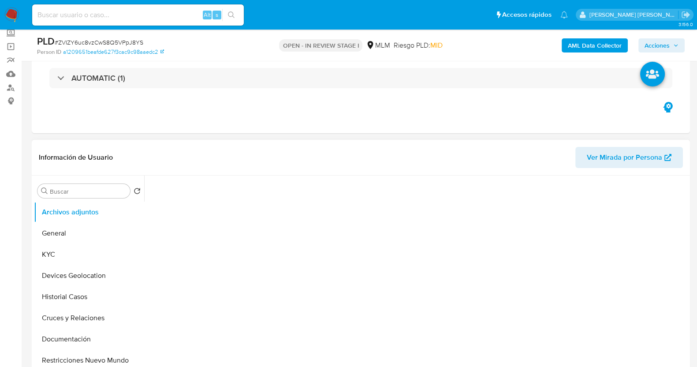
scroll to position [110, 0]
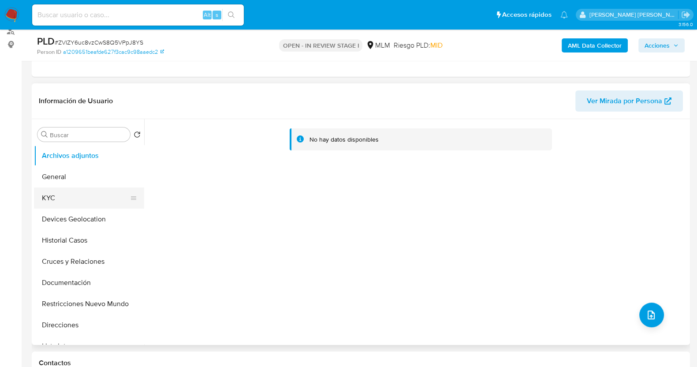
select select "10"
click at [52, 203] on button "KYC" at bounding box center [85, 197] width 103 height 21
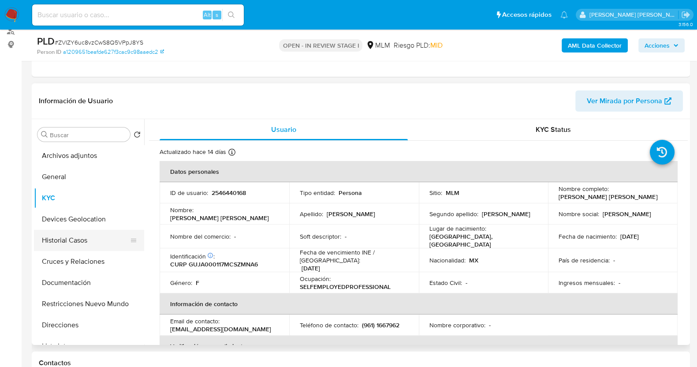
drag, startPoint x: 86, startPoint y: 280, endPoint x: 137, endPoint y: 234, distance: 67.7
click at [87, 280] on button "Documentación" at bounding box center [89, 282] width 110 height 21
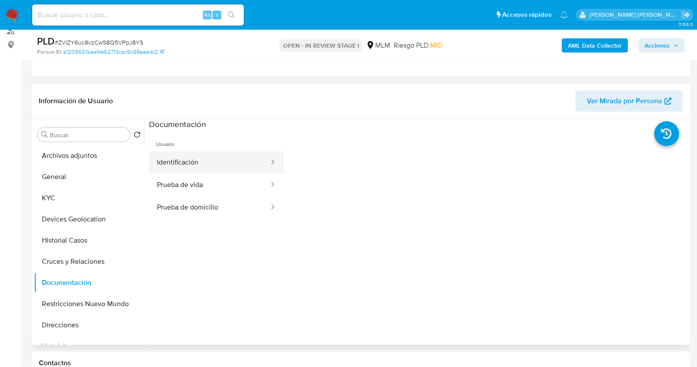
click at [231, 165] on button "Identificación" at bounding box center [209, 162] width 121 height 22
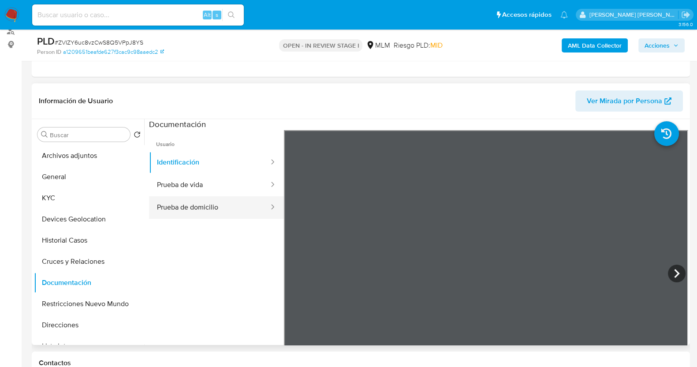
click at [199, 205] on button "Prueba de domicilio" at bounding box center [209, 207] width 121 height 22
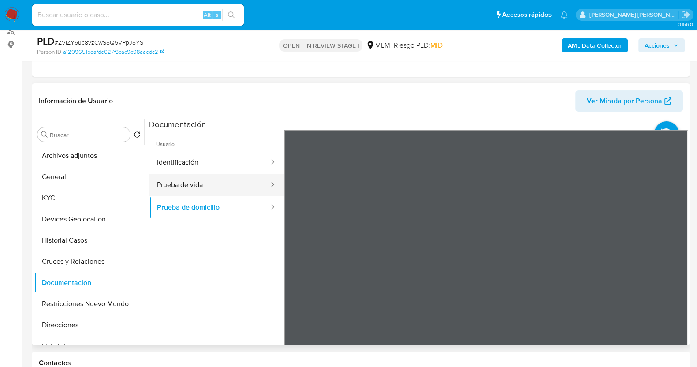
click at [179, 184] on button "Prueba de vida" at bounding box center [209, 185] width 121 height 22
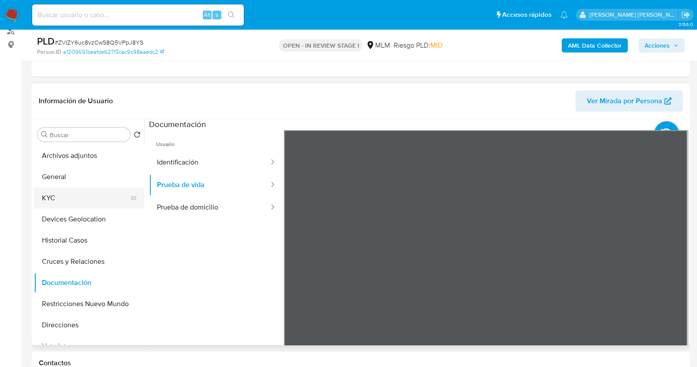
click at [62, 192] on button "KYC" at bounding box center [85, 197] width 103 height 21
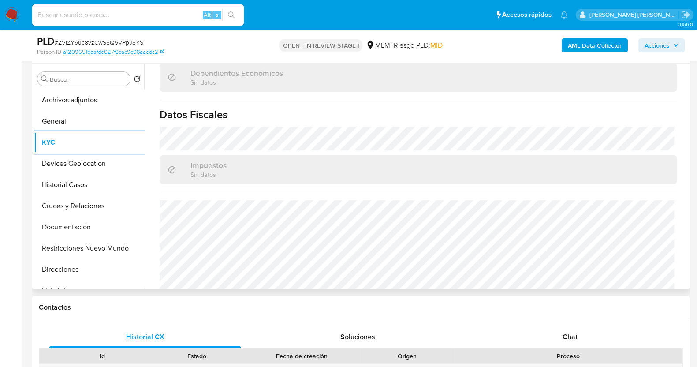
scroll to position [545, 0]
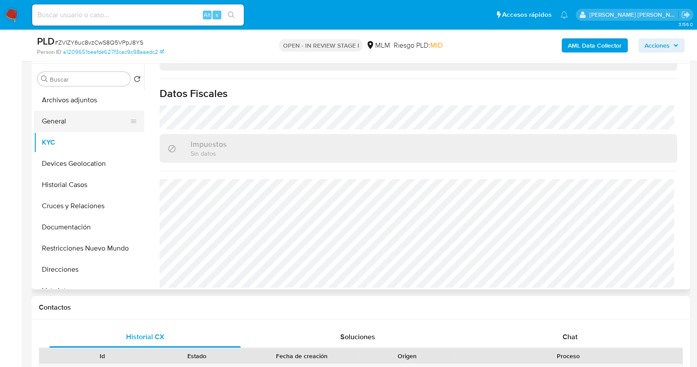
click at [76, 121] on button "General" at bounding box center [85, 121] width 103 height 21
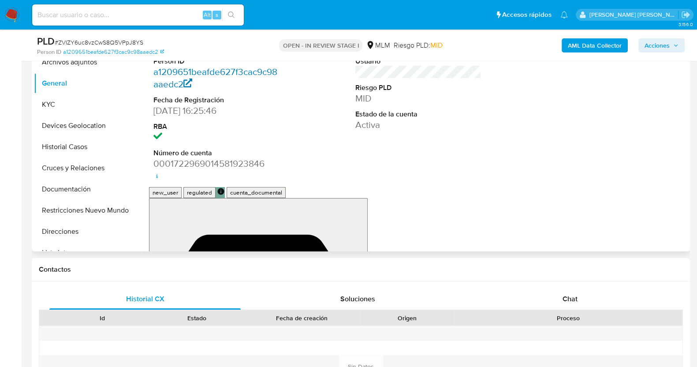
scroll to position [220, 0]
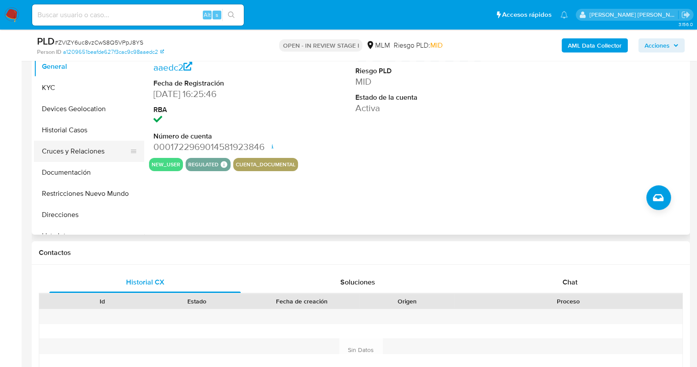
click at [85, 149] on button "Cruces y Relaciones" at bounding box center [85, 151] width 103 height 21
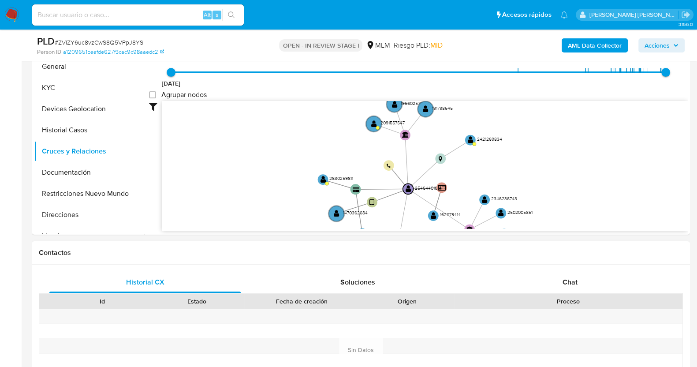
drag, startPoint x: 581, startPoint y: 186, endPoint x: 564, endPoint y: 240, distance: 57.3
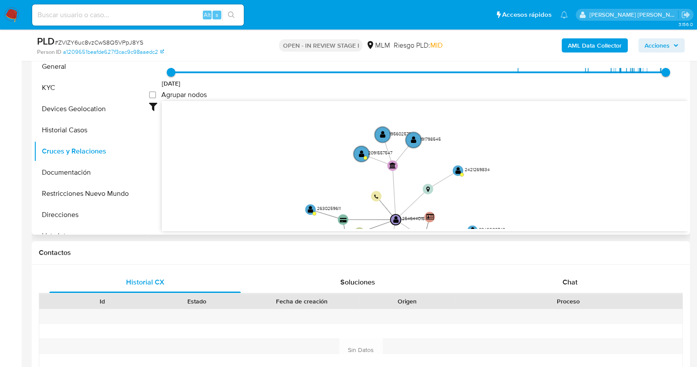
drag, startPoint x: 550, startPoint y: 145, endPoint x: 535, endPoint y: 173, distance: 32.1
click at [535, 173] on icon "device-686d7ecbd33c25e2dcc9add4  user-2546440168  2546440168 card-HGNJZGAPBXJ…" at bounding box center [425, 165] width 526 height 128
click at [93, 115] on button "Devices Geolocation" at bounding box center [85, 108] width 103 height 21
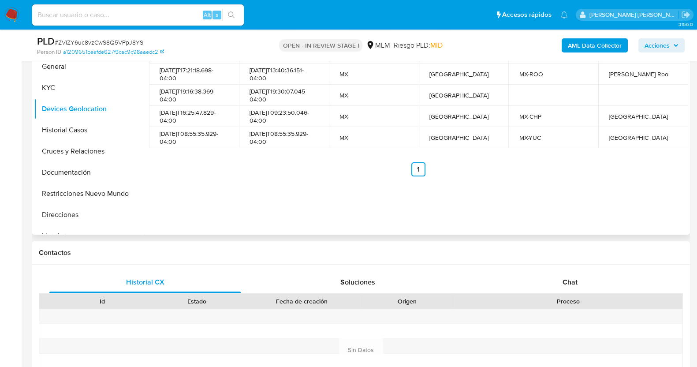
drag, startPoint x: 343, startPoint y: 164, endPoint x: 347, endPoint y: 195, distance: 31.2
click at [347, 195] on div "Fecha desde Fecha hasta Código de país País Código de estado Estado 2025-07-22T…" at bounding box center [415, 122] width 543 height 226
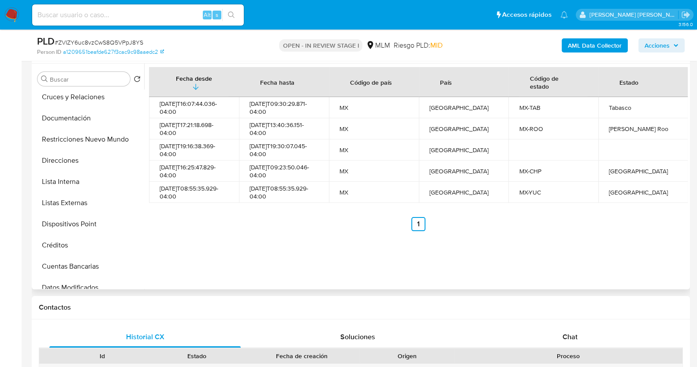
scroll to position [110, 0]
click at [71, 178] on button "Lista Interna" at bounding box center [85, 180] width 103 height 21
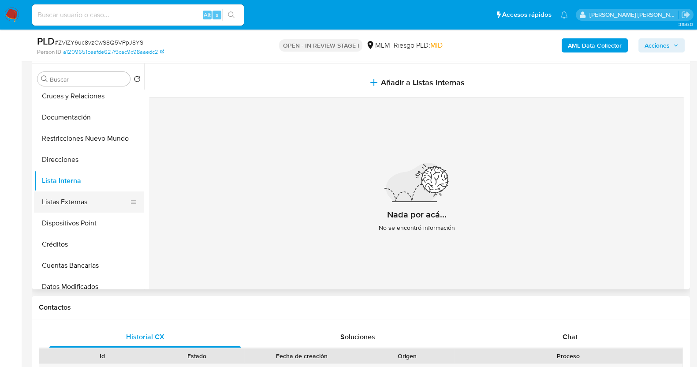
click at [99, 204] on button "Listas Externas" at bounding box center [85, 201] width 103 height 21
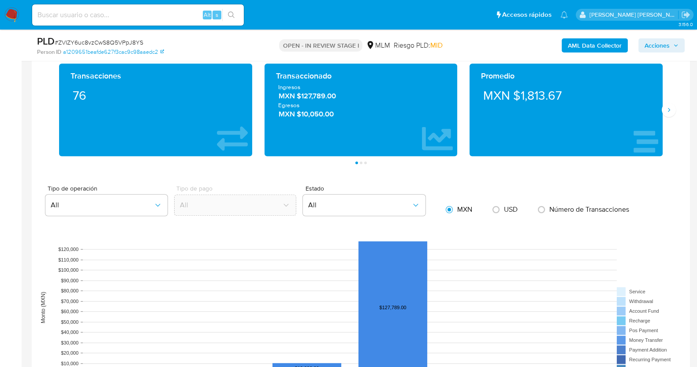
scroll to position [606, 0]
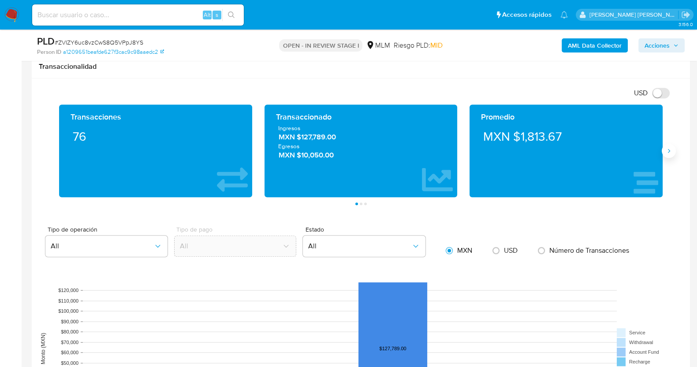
click at [668, 149] on icon "Siguiente" at bounding box center [669, 151] width 2 height 4
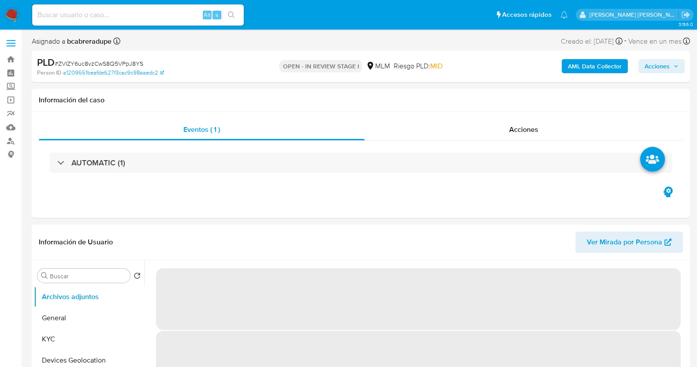
select select "10"
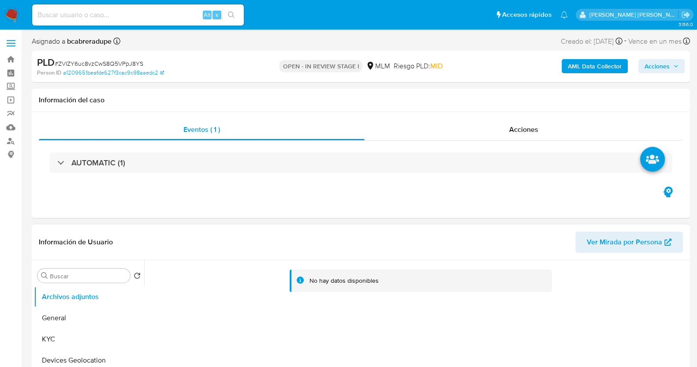
drag, startPoint x: 102, startPoint y: 340, endPoint x: 142, endPoint y: 322, distance: 43.8
click at [103, 340] on button "KYC" at bounding box center [89, 338] width 110 height 21
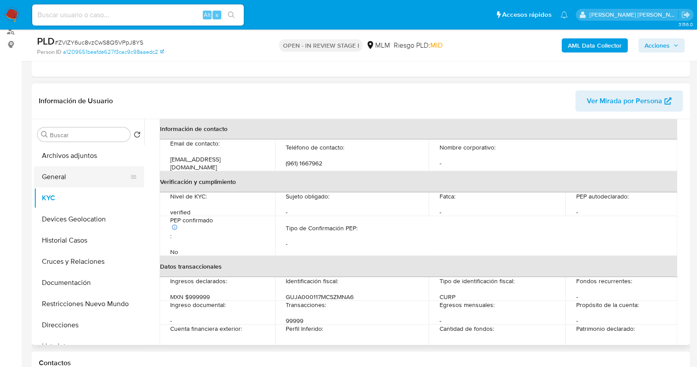
scroll to position [160, 0]
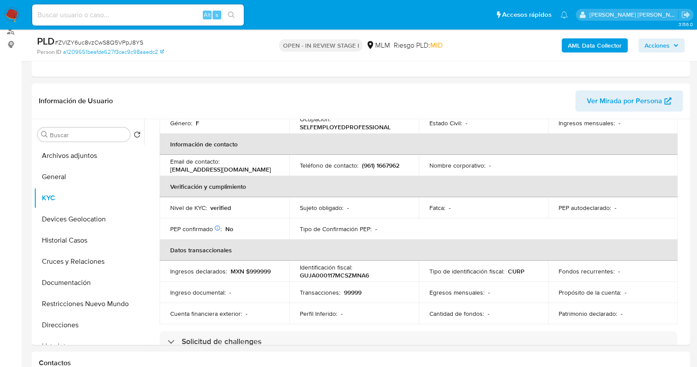
click at [123, 39] on span "# ZVIZY6uc8vzCwS8Q5VPpJ8YS" at bounding box center [99, 42] width 89 height 9
copy span "ZVIZY6uc8vzCwS8Q5VPpJ8YS"
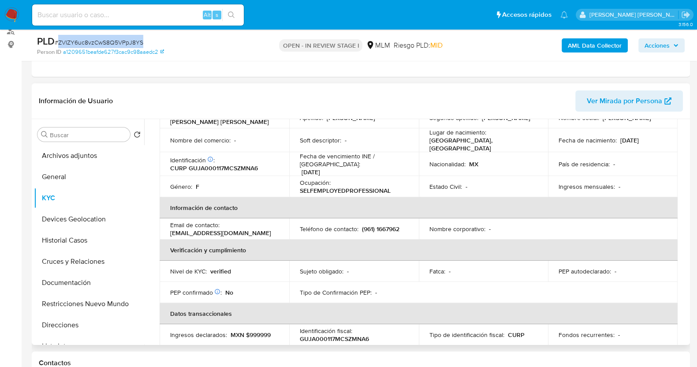
scroll to position [49, 0]
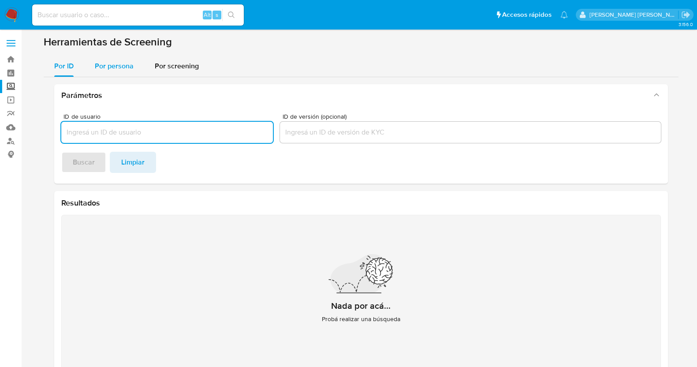
click at [119, 61] on span "Por persona" at bounding box center [114, 66] width 39 height 10
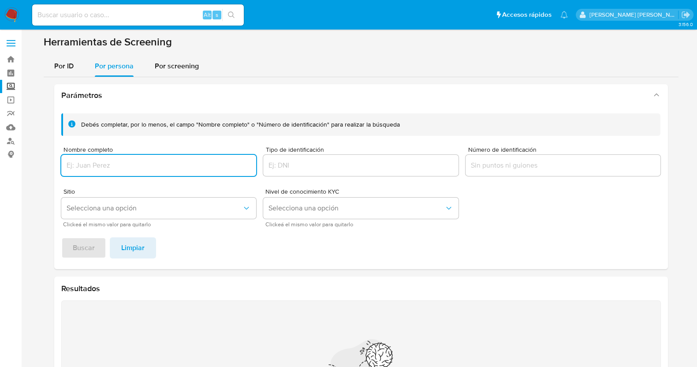
click at [160, 168] on input "Nombre completo" at bounding box center [158, 165] width 195 height 11
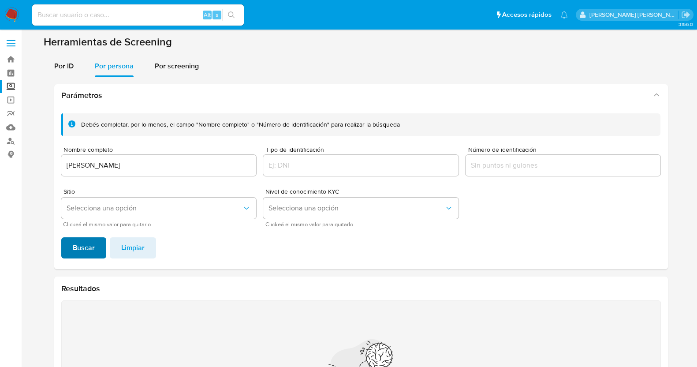
click at [75, 247] on span "Buscar" at bounding box center [84, 247] width 22 height 19
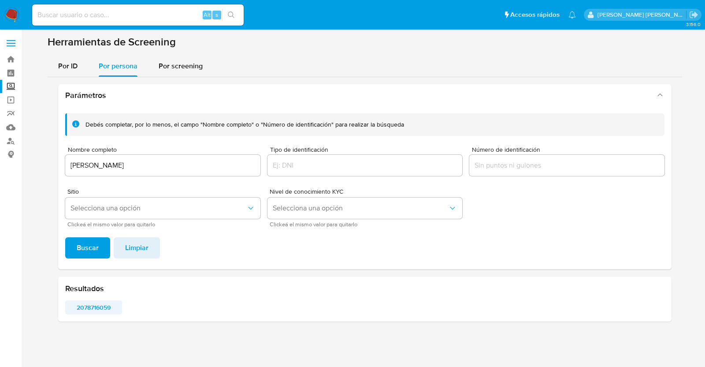
click at [115, 301] on span "2078716059" at bounding box center [93, 307] width 45 height 12
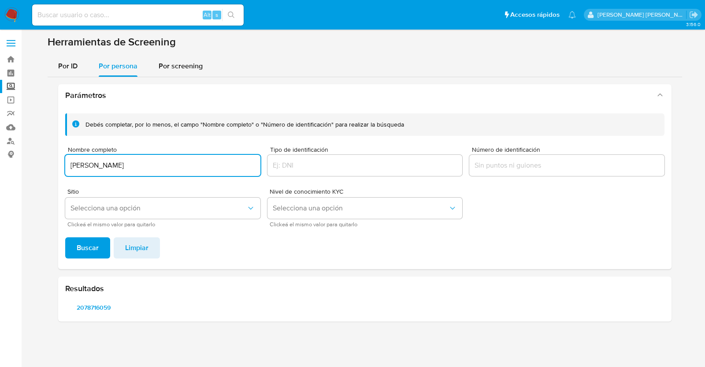
drag, startPoint x: 174, startPoint y: 160, endPoint x: 66, endPoint y: 155, distance: 108.1
click at [66, 155] on div "FRANKLINN GARCIA PEREZ" at bounding box center [162, 165] width 195 height 21
type input "MARIA EDITH GARCIA PEREZ"
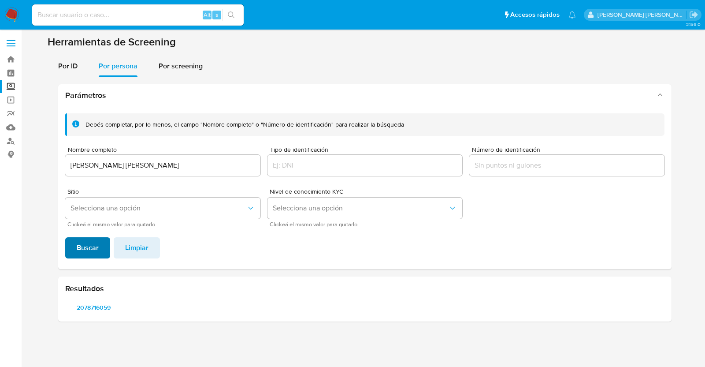
click at [101, 252] on button "Buscar" at bounding box center [87, 247] width 45 height 21
click at [97, 312] on span "1365096126" at bounding box center [93, 307] width 45 height 12
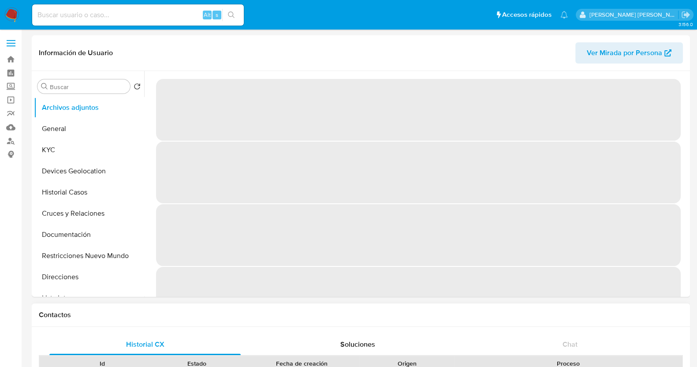
select select "10"
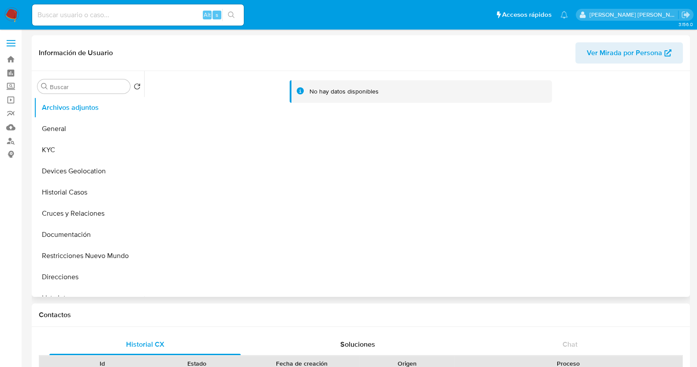
click at [33, 151] on div "Buscar Volver al orden por defecto Archivos adjuntos General KYC Devices Geoloc…" at bounding box center [361, 184] width 658 height 226
click at [95, 254] on button "Restricciones Nuevo Mundo" at bounding box center [85, 255] width 103 height 21
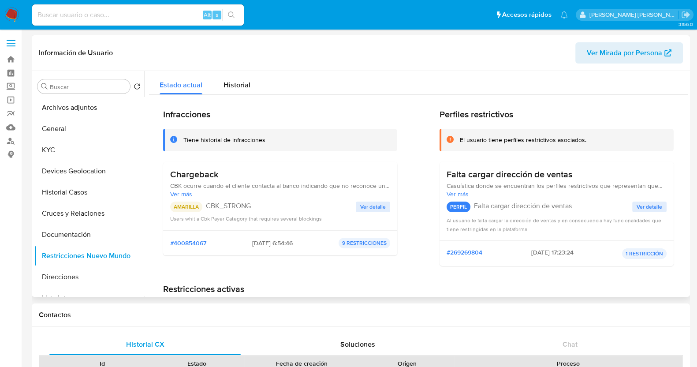
click at [366, 204] on span "Ver detalle" at bounding box center [373, 206] width 26 height 9
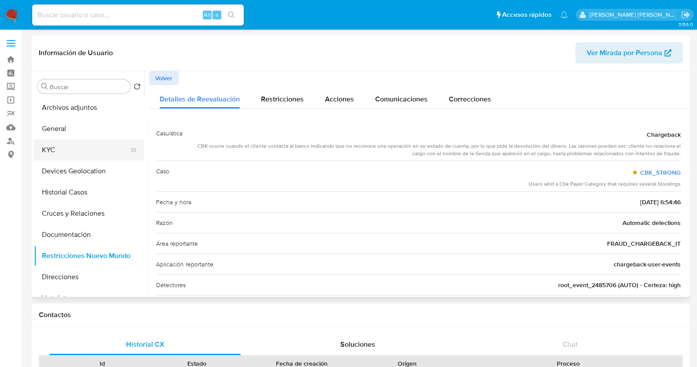
click at [67, 150] on button "KYC" at bounding box center [85, 149] width 103 height 21
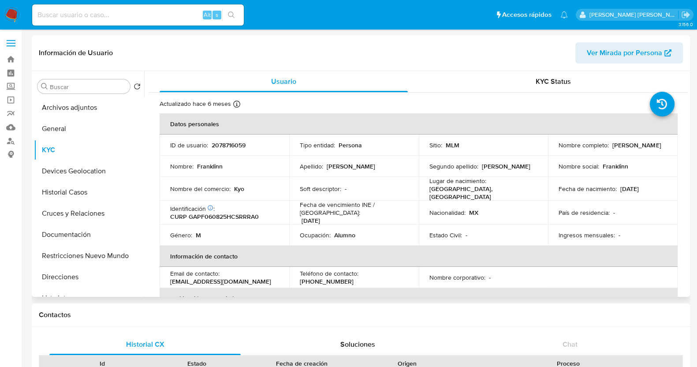
click at [231, 148] on p "2078716059" at bounding box center [229, 145] width 34 height 8
copy p "2078716059"
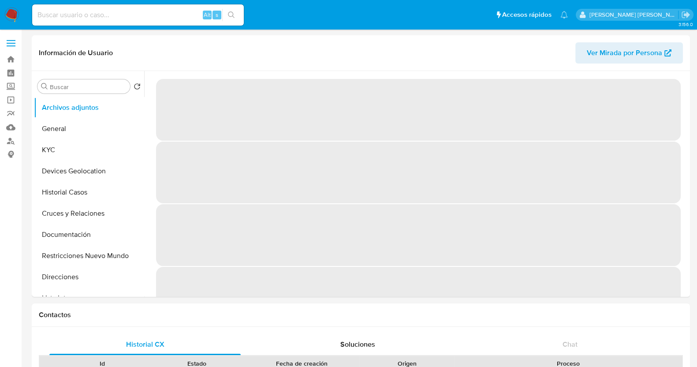
select select "10"
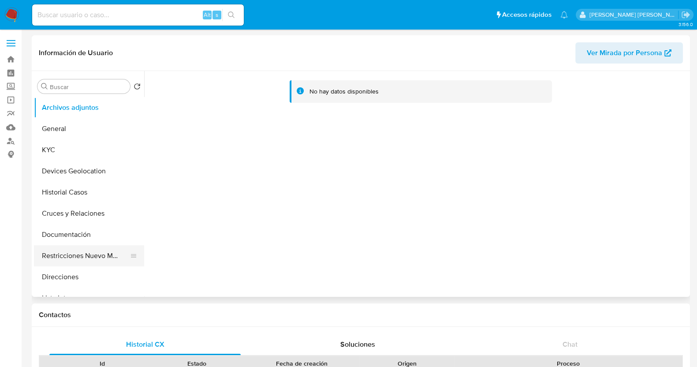
click at [86, 256] on button "Restricciones Nuevo Mundo" at bounding box center [85, 255] width 103 height 21
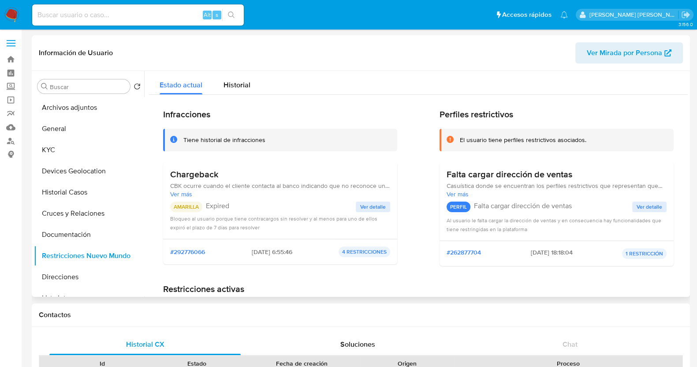
click at [372, 208] on span "Ver detalle" at bounding box center [373, 206] width 26 height 9
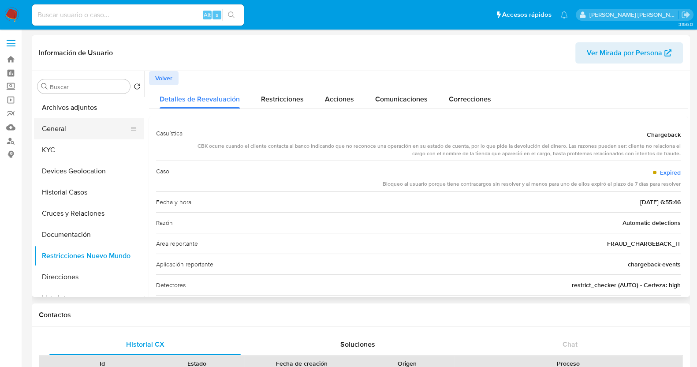
click at [68, 126] on button "General" at bounding box center [85, 128] width 103 height 21
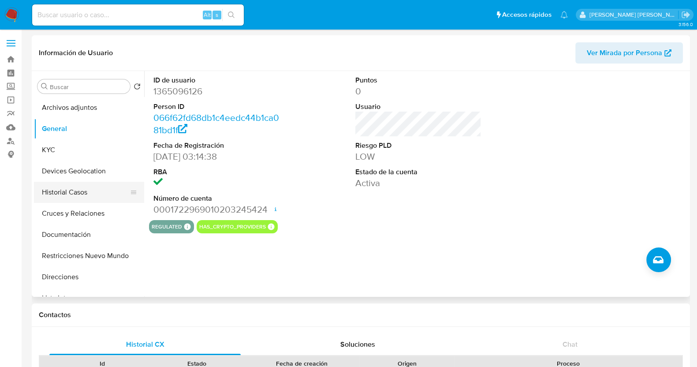
click at [73, 192] on button "Historial Casos" at bounding box center [85, 192] width 103 height 21
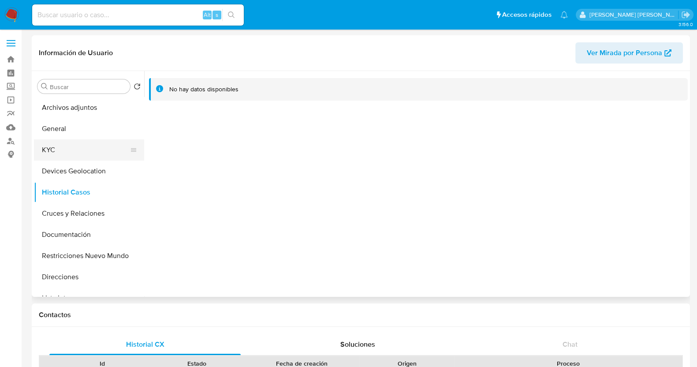
click at [49, 152] on button "KYC" at bounding box center [85, 149] width 103 height 21
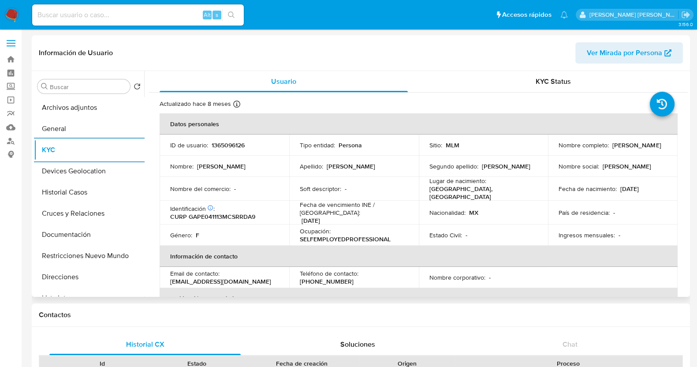
click at [235, 143] on p "1365096126" at bounding box center [228, 145] width 33 height 8
copy p "1365096126"
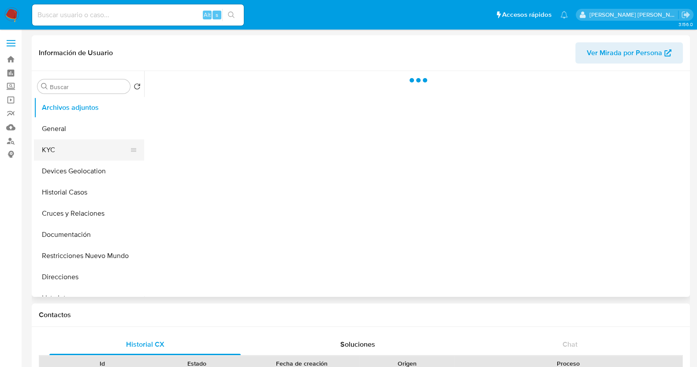
click at [59, 149] on button "KYC" at bounding box center [85, 149] width 103 height 21
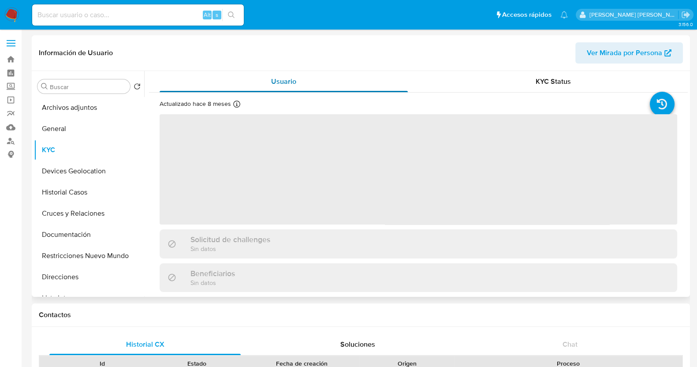
select select "10"
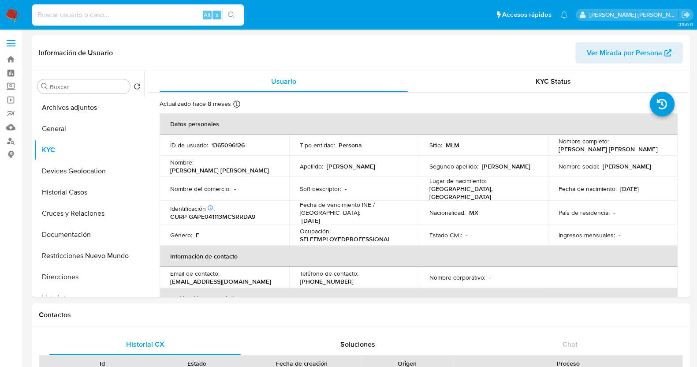
click at [171, 10] on input at bounding box center [138, 14] width 212 height 11
paste input "2370406200"
type input "2370406200"
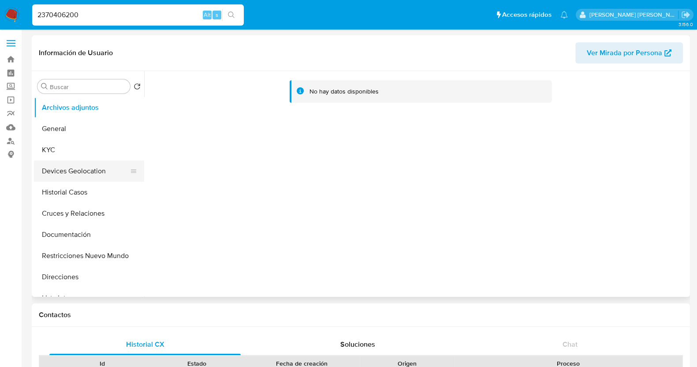
select select "10"
click at [90, 256] on button "Restricciones Nuevo Mundo" at bounding box center [85, 255] width 103 height 21
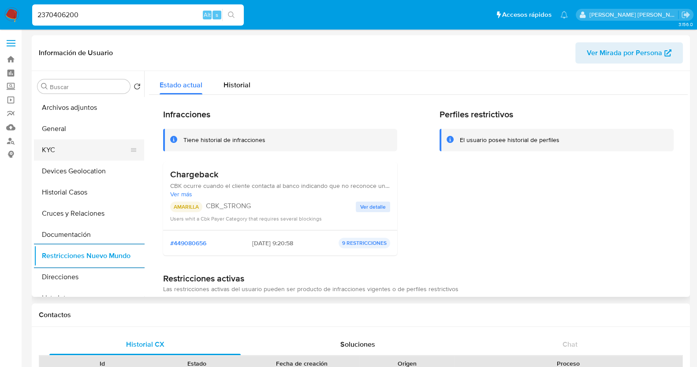
click at [64, 154] on button "KYC" at bounding box center [85, 149] width 103 height 21
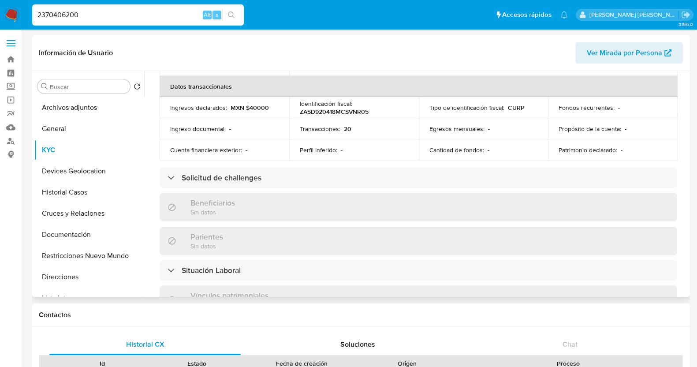
scroll to position [545, 0]
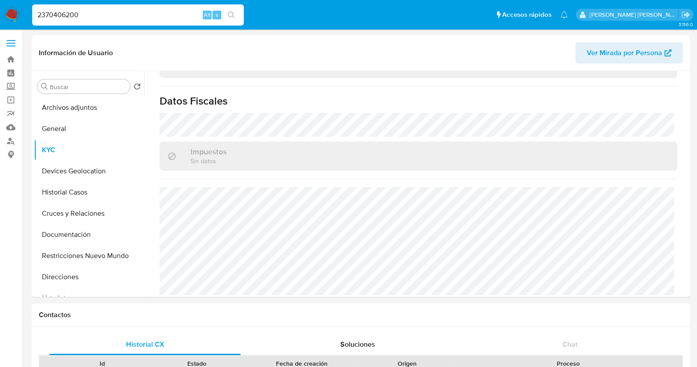
click at [145, 15] on input "2370406200" at bounding box center [138, 14] width 212 height 11
paste input "481469747"
type input "2481469747"
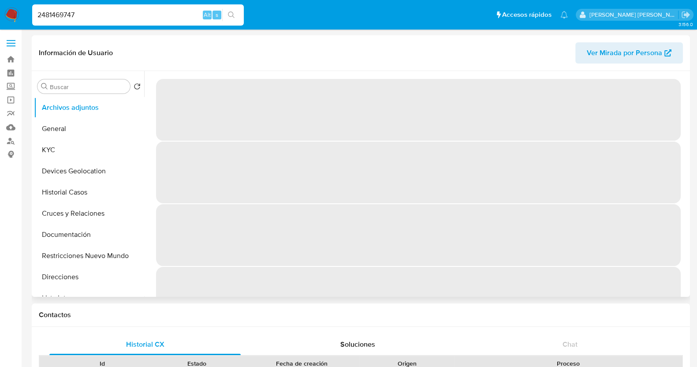
select select "10"
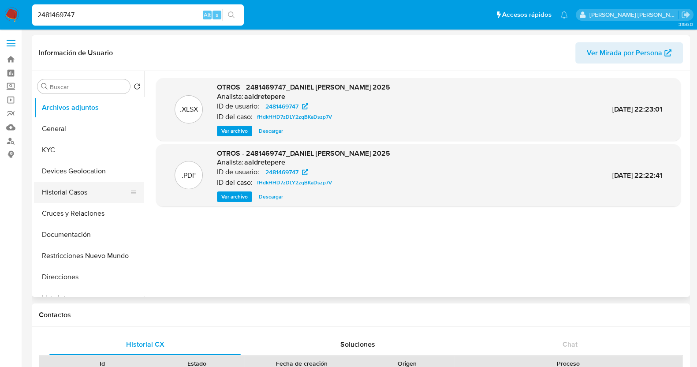
click at [73, 193] on button "Historial Casos" at bounding box center [85, 192] width 103 height 21
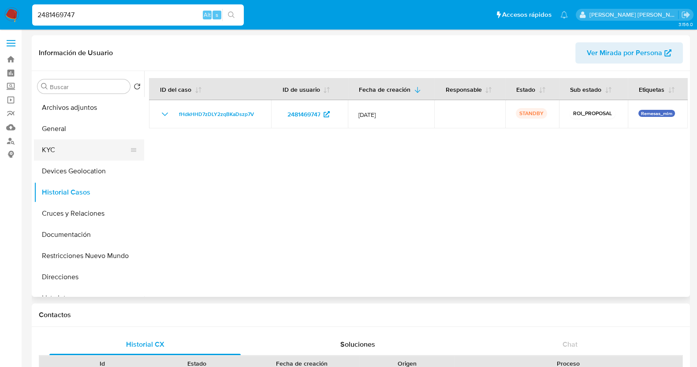
click at [77, 145] on button "KYC" at bounding box center [85, 149] width 103 height 21
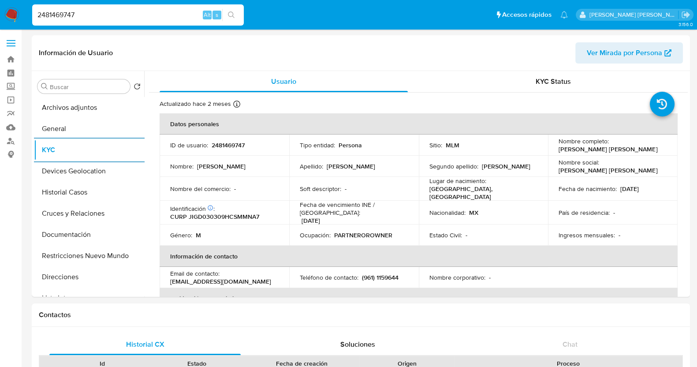
click at [130, 15] on input "2481469747" at bounding box center [138, 14] width 212 height 11
paste input "75945136"
type input "2475945136"
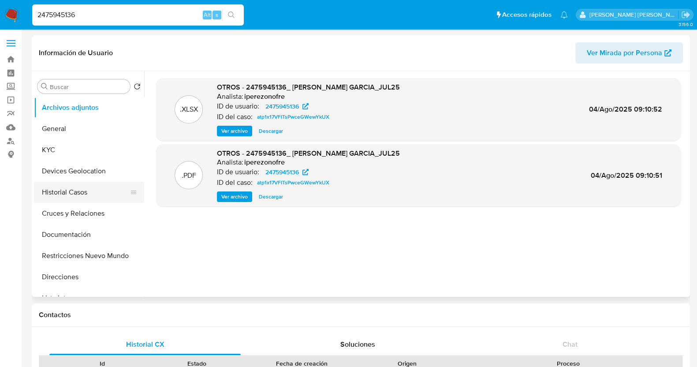
select select "10"
click at [71, 186] on button "Historial Casos" at bounding box center [85, 192] width 103 height 21
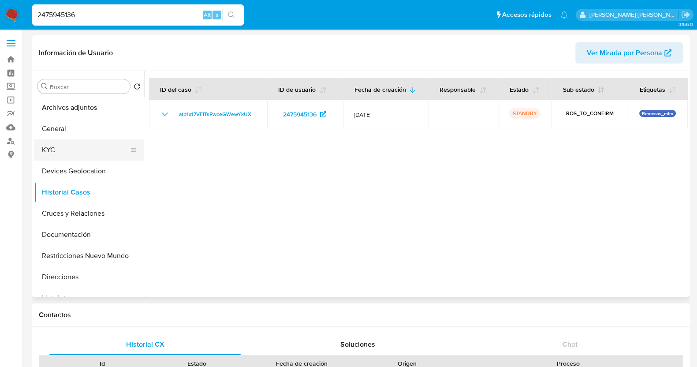
click at [70, 147] on button "KYC" at bounding box center [85, 149] width 103 height 21
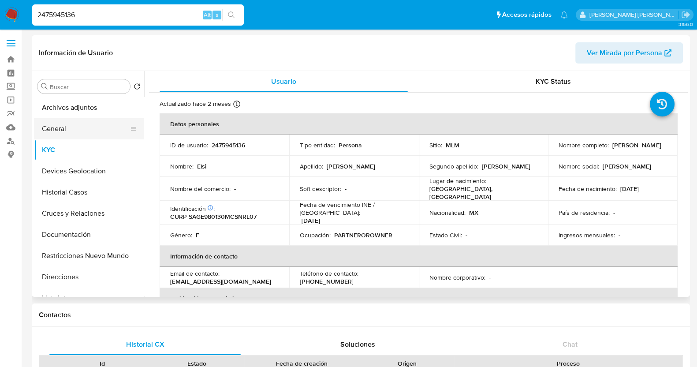
click at [72, 126] on button "General" at bounding box center [85, 128] width 103 height 21
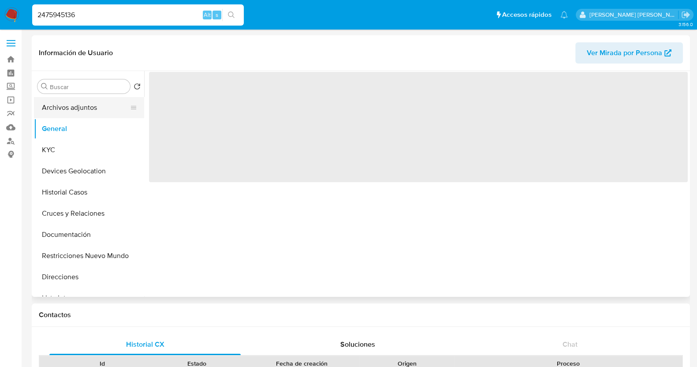
click at [99, 109] on button "Archivos adjuntos" at bounding box center [85, 107] width 103 height 21
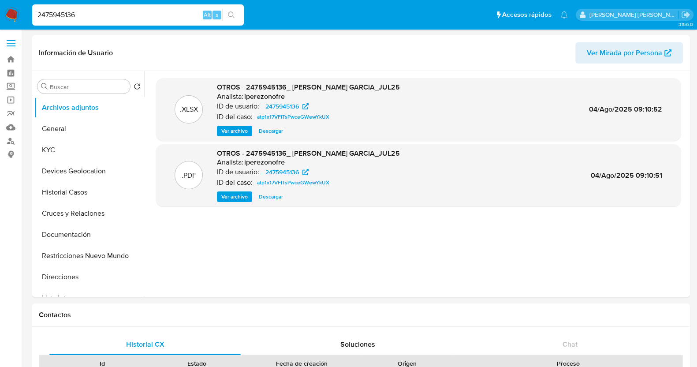
click at [73, 15] on input "2475945136" at bounding box center [138, 14] width 212 height 11
paste input "77944"
type input "2475977944"
select select "10"
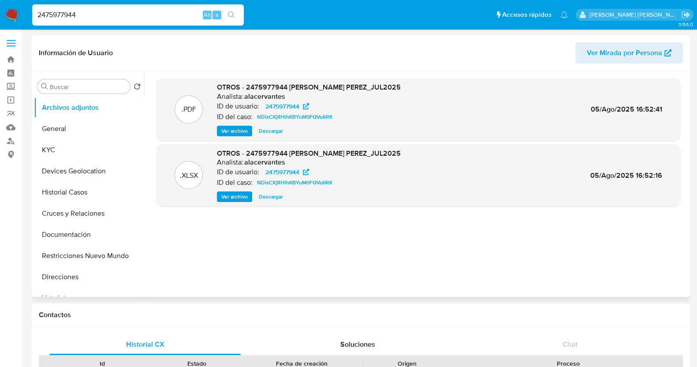
click at [227, 129] on span "Ver archivo" at bounding box center [234, 130] width 26 height 9
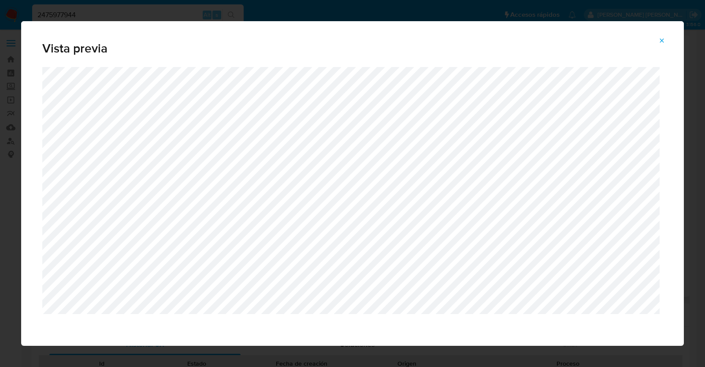
click at [663, 41] on icon "Attachment preview" at bounding box center [662, 40] width 4 height 4
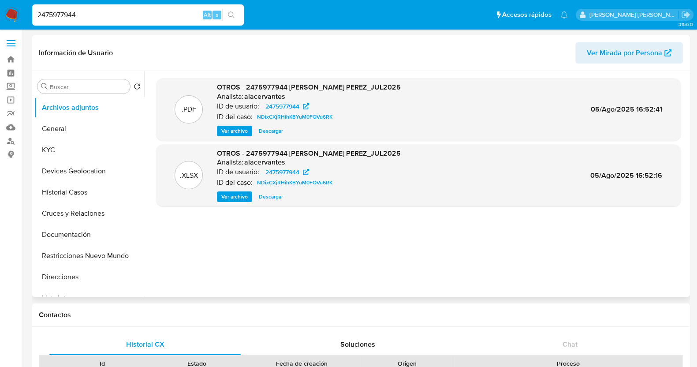
click at [273, 128] on span "Descargar" at bounding box center [271, 130] width 24 height 9
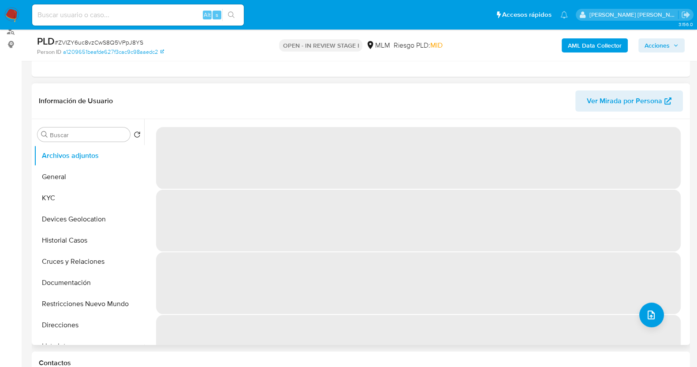
scroll to position [37, 0]
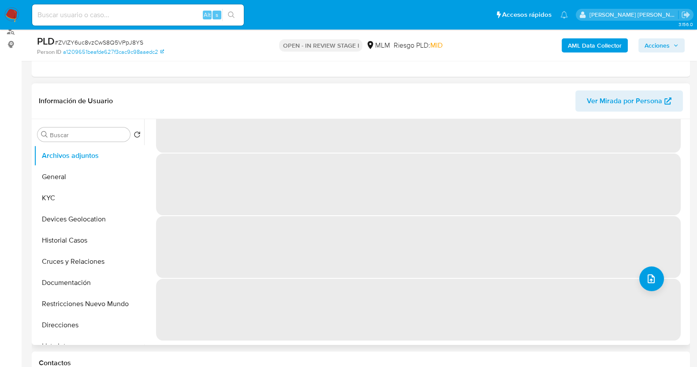
select select "10"
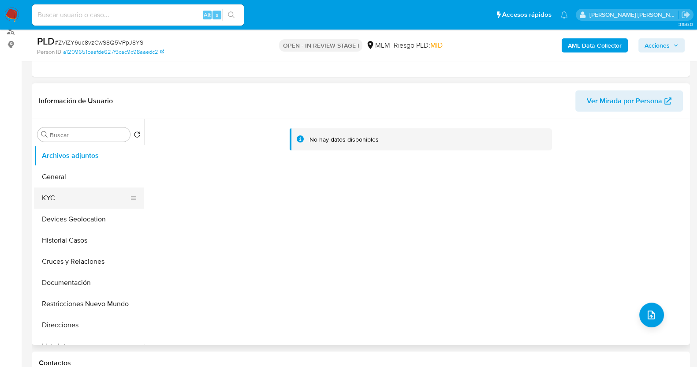
click at [75, 193] on button "KYC" at bounding box center [85, 197] width 103 height 21
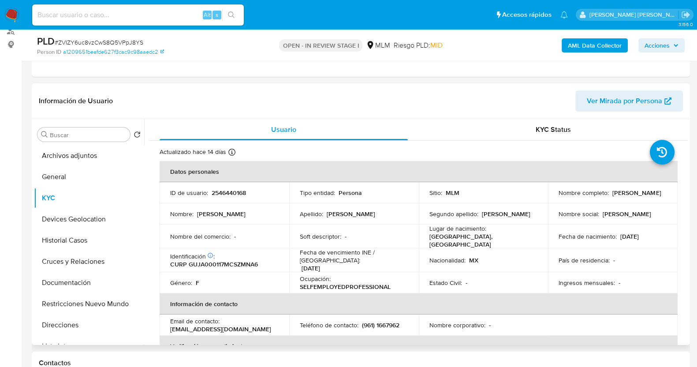
drag, startPoint x: 561, startPoint y: 198, endPoint x: 663, endPoint y: 199, distance: 101.8
click at [663, 197] on div "Nombre completo : Ana Elizabeth Guzman Jimenez" at bounding box center [612, 193] width 108 height 8
click at [612, 197] on p "Ana Elizabeth Guzman Jimenez" at bounding box center [636, 193] width 48 height 8
drag, startPoint x: 556, startPoint y: 198, endPoint x: 665, endPoint y: 201, distance: 108.5
click at [665, 201] on td "Nombre completo : Ana Elizabeth Guzman Jimenez" at bounding box center [613, 192] width 130 height 21
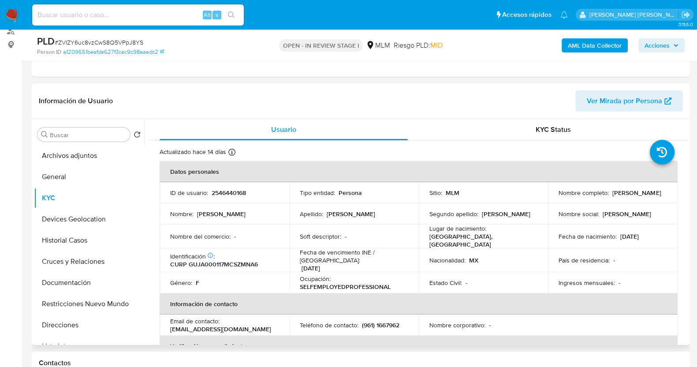
copy p "Ana Elizabeth Guzman Jimenez"
drag, startPoint x: 76, startPoint y: 284, endPoint x: 143, endPoint y: 262, distance: 70.1
click at [78, 284] on button "Documentación" at bounding box center [89, 282] width 110 height 21
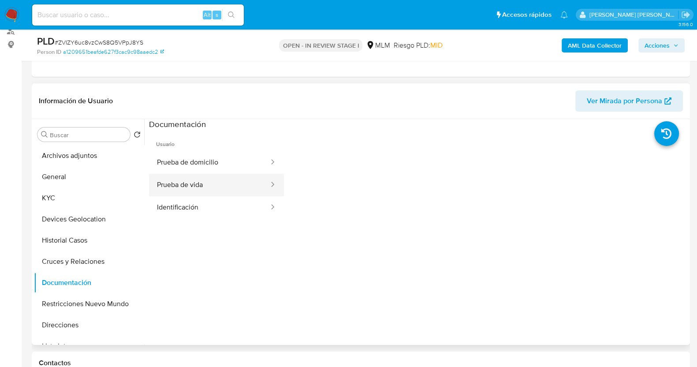
click at [227, 190] on button "Prueba de vida" at bounding box center [209, 185] width 121 height 22
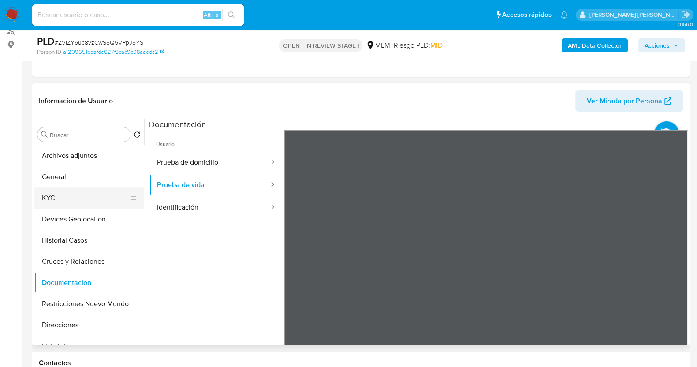
drag, startPoint x: 68, startPoint y: 195, endPoint x: 95, endPoint y: 193, distance: 27.0
click at [68, 195] on button "KYC" at bounding box center [85, 197] width 103 height 21
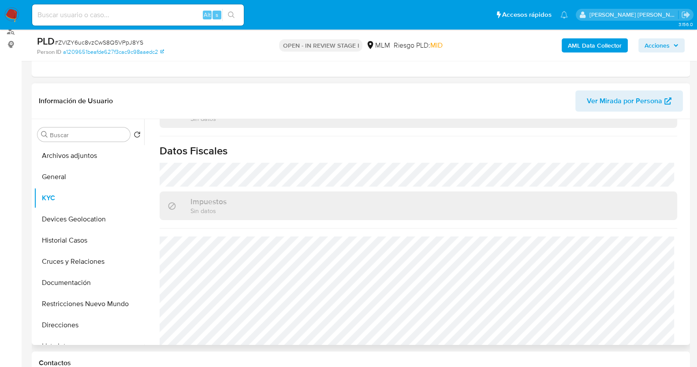
scroll to position [545, 0]
click at [88, 287] on button "Documentación" at bounding box center [85, 282] width 103 height 21
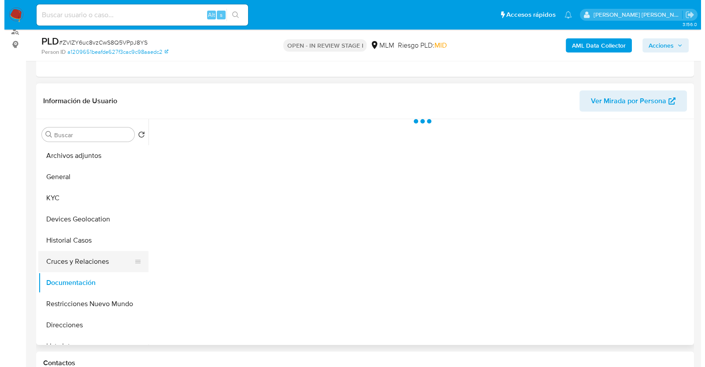
scroll to position [0, 0]
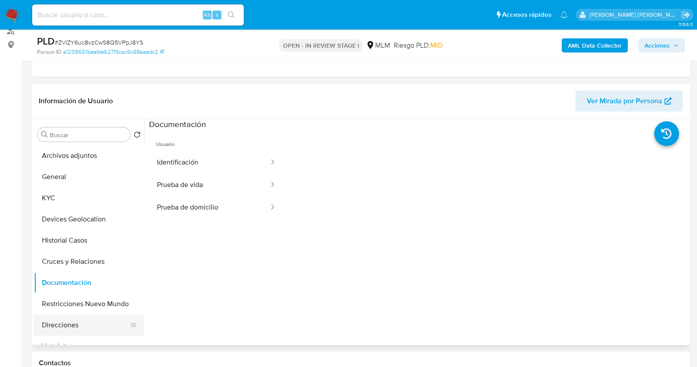
click at [71, 322] on button "Direcciones" at bounding box center [85, 324] width 103 height 21
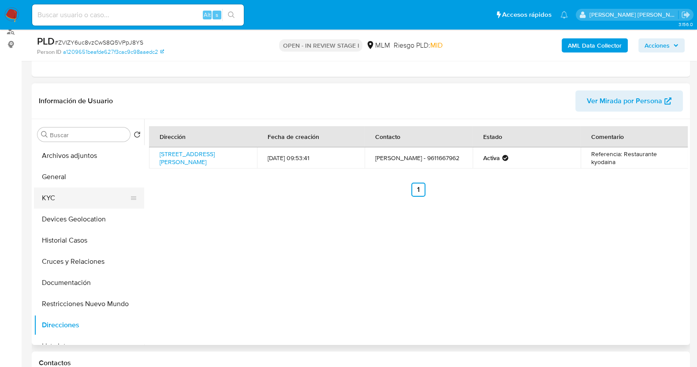
drag, startPoint x: 46, startPoint y: 199, endPoint x: 53, endPoint y: 198, distance: 7.1
click at [46, 199] on button "KYC" at bounding box center [85, 197] width 103 height 21
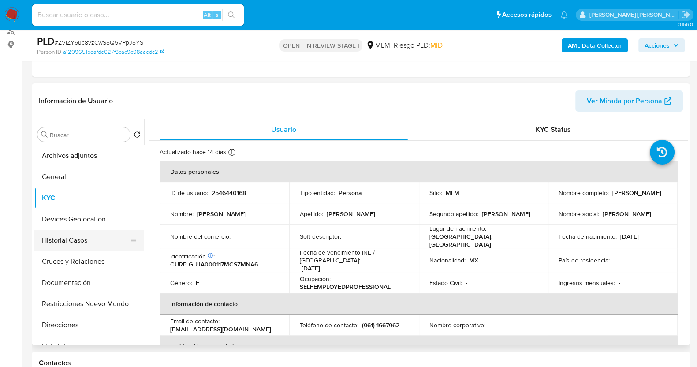
click at [73, 242] on button "Historial Casos" at bounding box center [85, 240] width 103 height 21
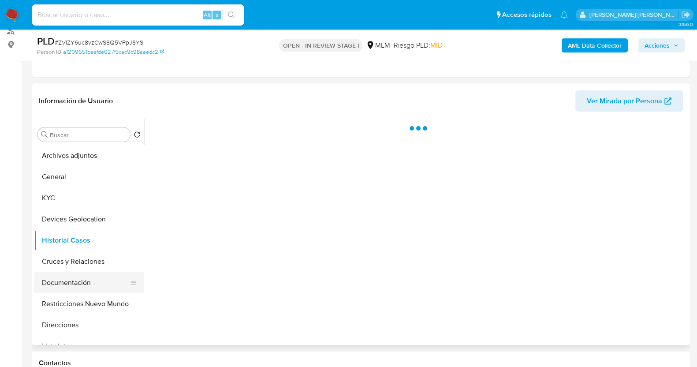
drag, startPoint x: 71, startPoint y: 285, endPoint x: 76, endPoint y: 285, distance: 5.3
click at [72, 285] on button "Documentación" at bounding box center [85, 282] width 103 height 21
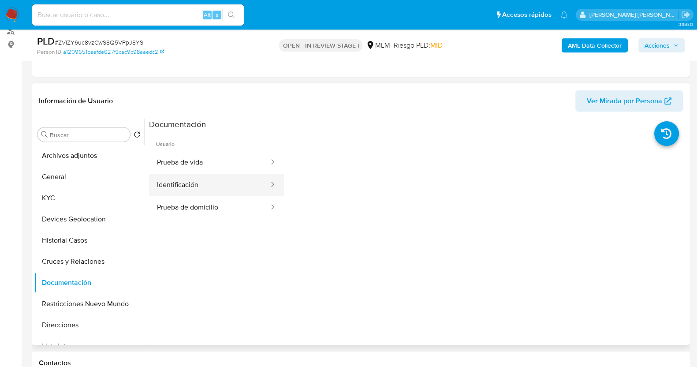
click at [243, 182] on button "Identificación" at bounding box center [209, 185] width 121 height 22
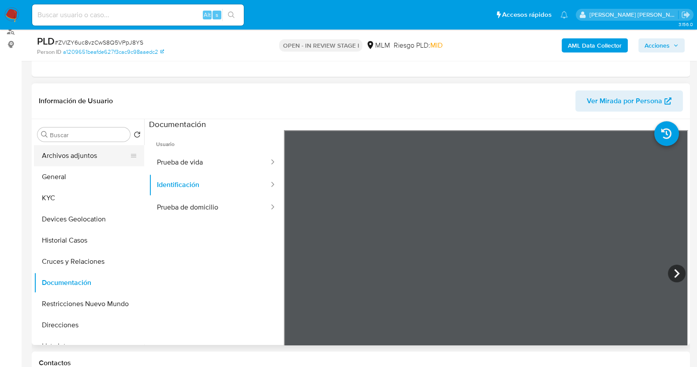
click at [104, 155] on button "Archivos adjuntos" at bounding box center [85, 155] width 103 height 21
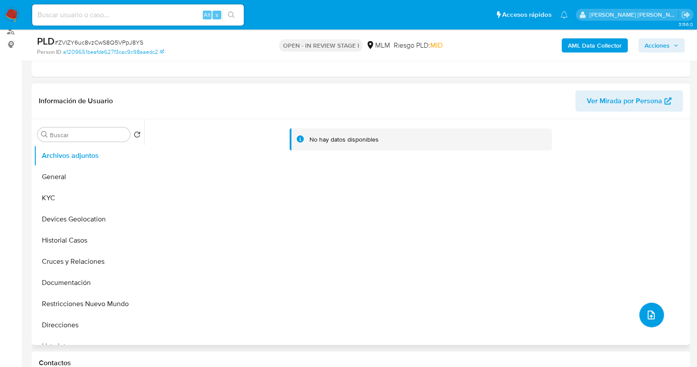
click at [652, 317] on span "upload-file" at bounding box center [651, 314] width 11 height 11
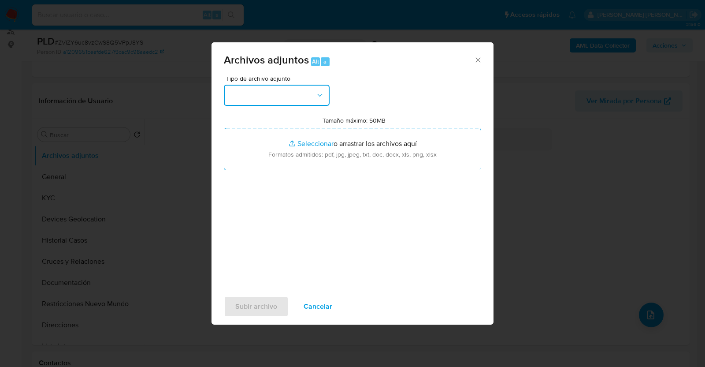
click at [322, 104] on button "button" at bounding box center [277, 95] width 106 height 21
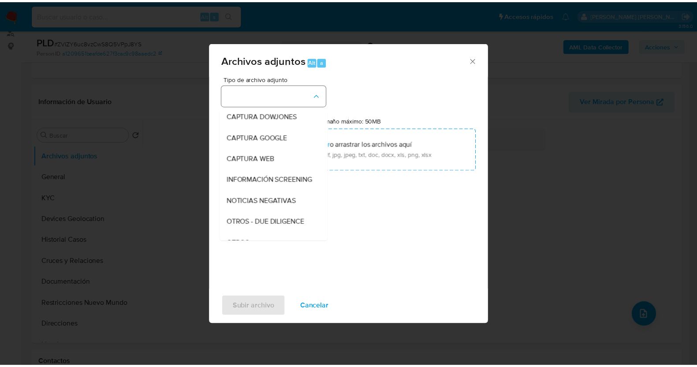
scroll to position [46, 0]
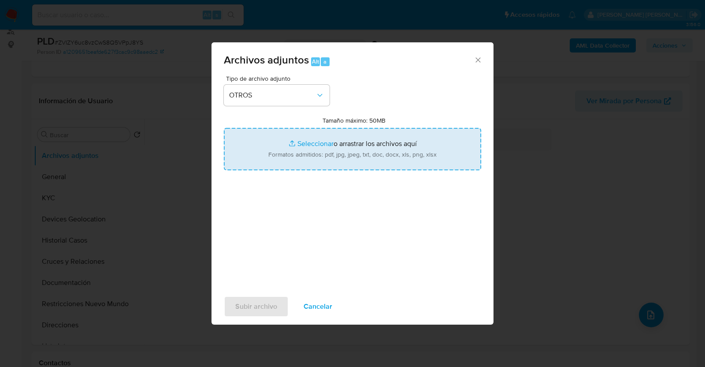
type input "C:\fakepath\2546440168_ANA GUZMAN_AGO2025.pdf"
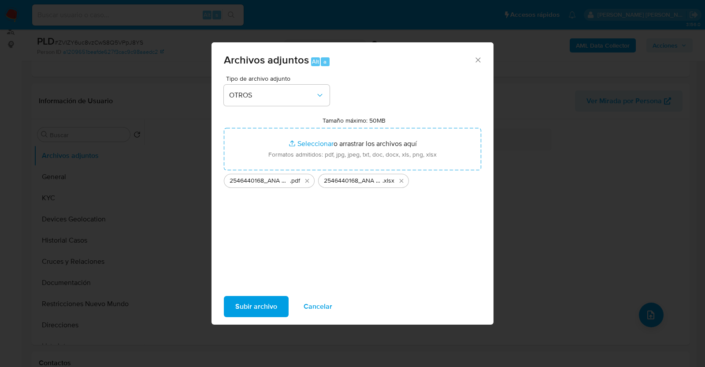
click at [256, 312] on span "Subir archivo" at bounding box center [256, 306] width 42 height 19
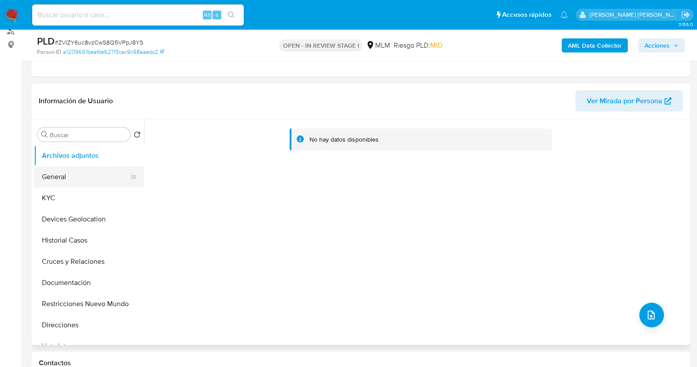
click at [79, 173] on button "General" at bounding box center [85, 176] width 103 height 21
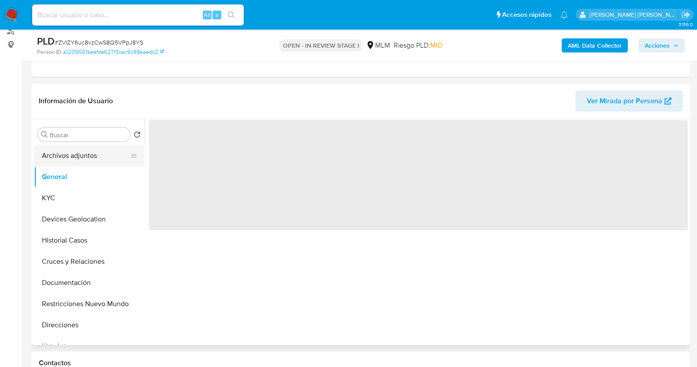
click at [83, 153] on button "Archivos adjuntos" at bounding box center [85, 155] width 103 height 21
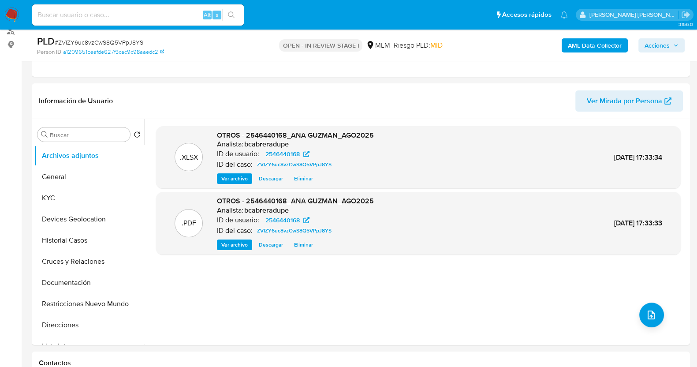
click at [666, 46] on span "Acciones" at bounding box center [656, 45] width 25 height 14
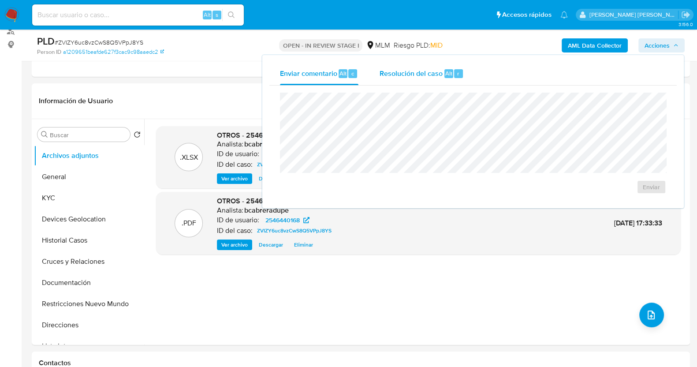
click at [419, 72] on span "Resolución del caso" at bounding box center [410, 73] width 63 height 10
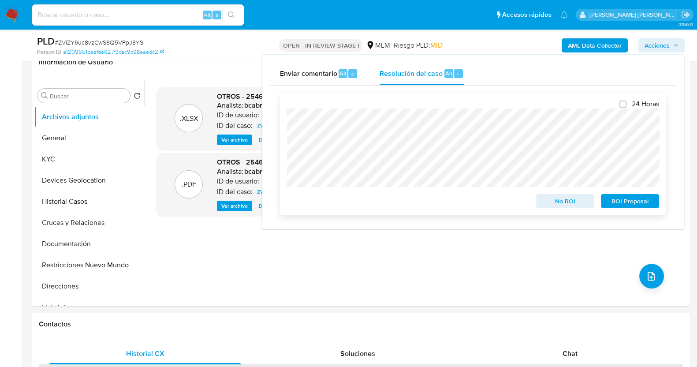
scroll to position [165, 0]
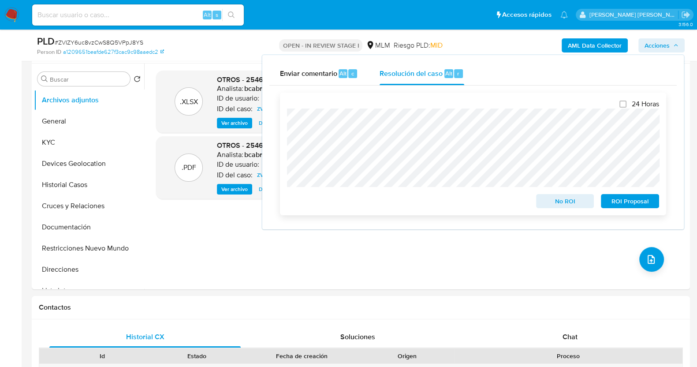
click at [617, 201] on span "ROI Proposal" at bounding box center [630, 201] width 46 height 12
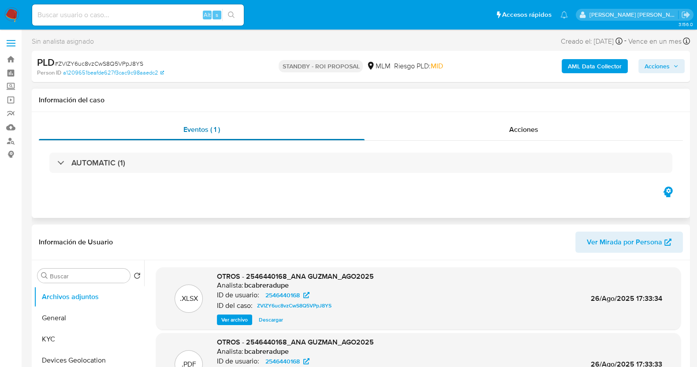
select select "10"
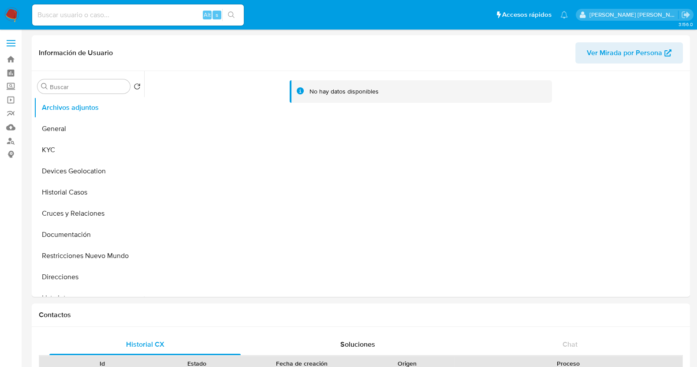
select select "10"
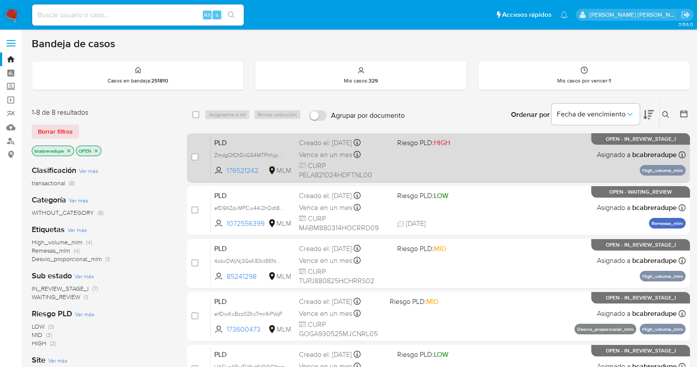
scroll to position [223, 0]
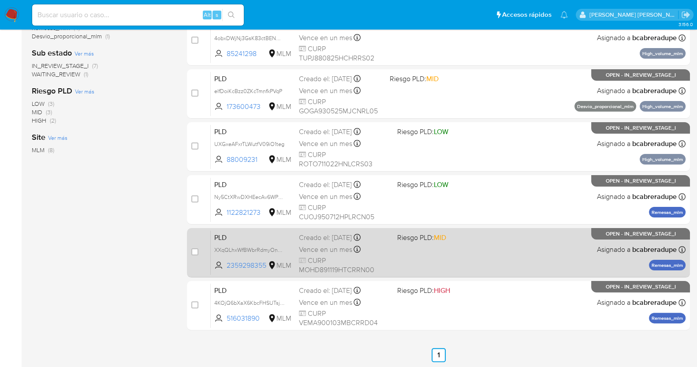
click at [324, 249] on span "Vence en un mes" at bounding box center [325, 250] width 53 height 10
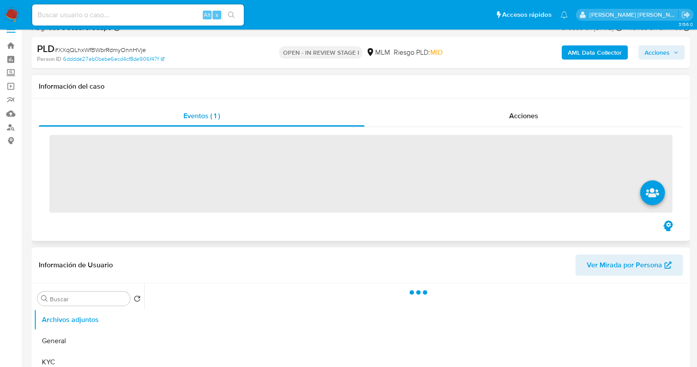
scroll to position [110, 0]
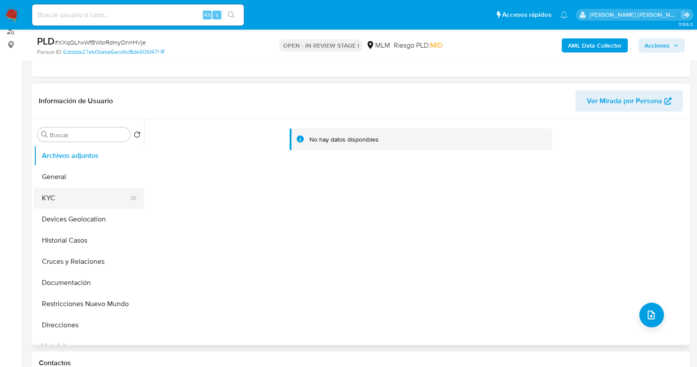
select select "10"
click at [82, 197] on button "KYC" at bounding box center [85, 197] width 103 height 21
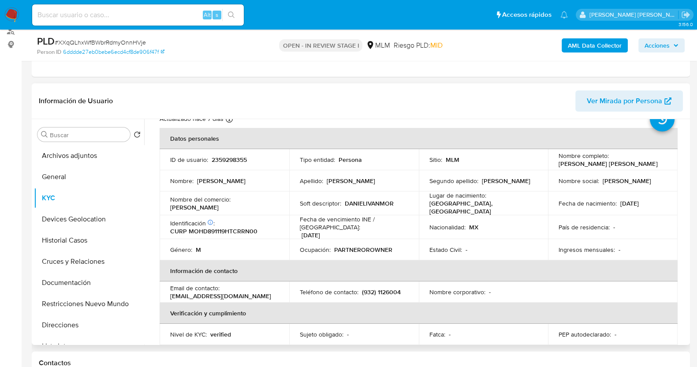
scroll to position [55, 0]
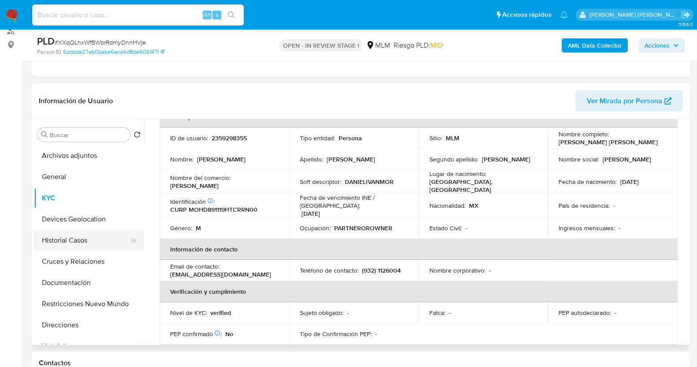
click at [75, 240] on button "Historial Casos" at bounding box center [85, 240] width 103 height 21
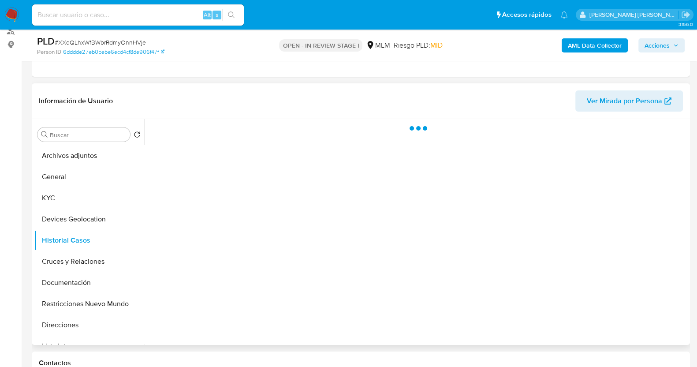
scroll to position [0, 0]
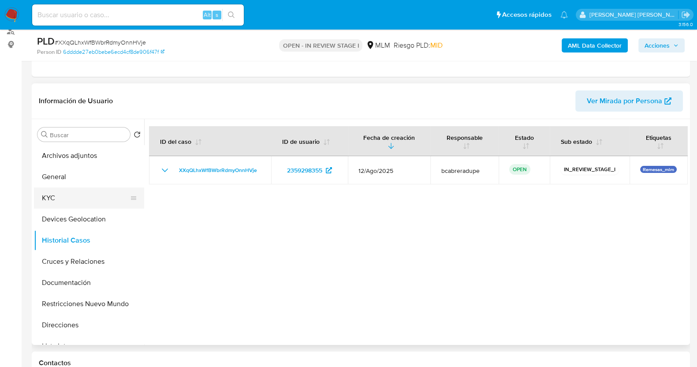
click at [74, 198] on button "KYC" at bounding box center [85, 197] width 103 height 21
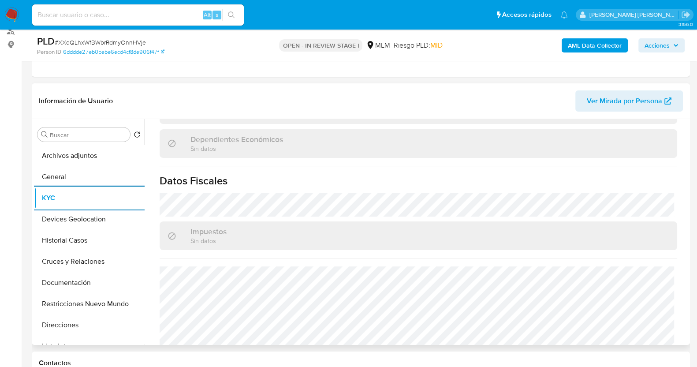
scroll to position [545, 0]
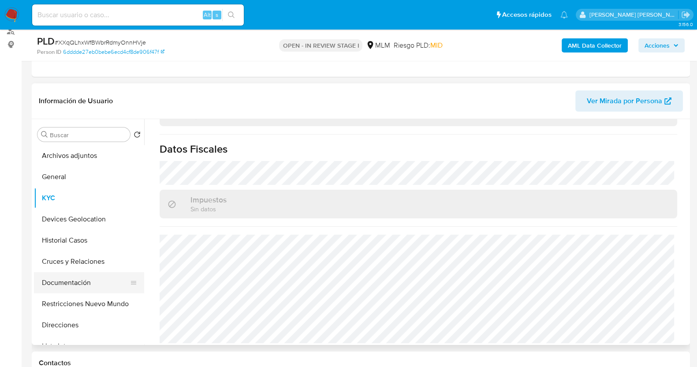
click at [73, 279] on button "Documentación" at bounding box center [85, 282] width 103 height 21
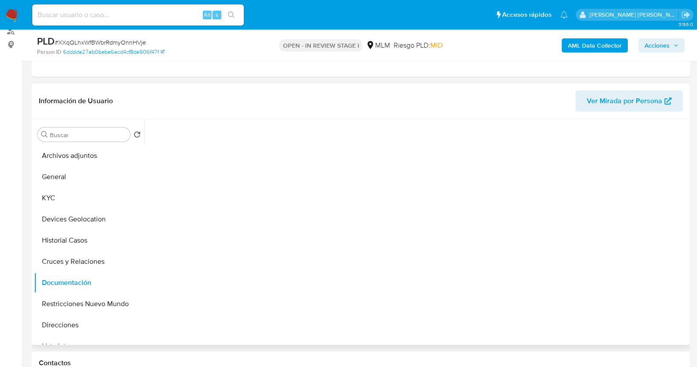
scroll to position [0, 0]
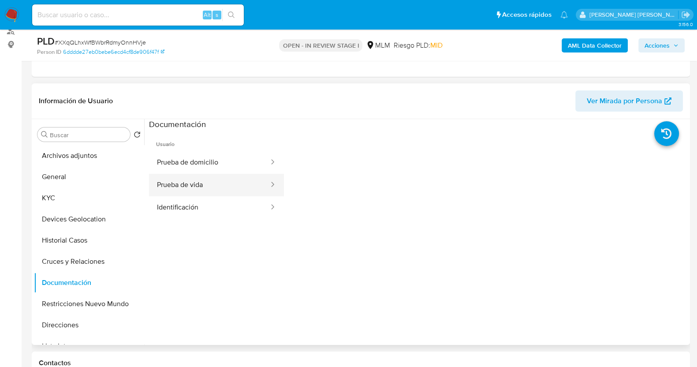
click at [227, 182] on button "Prueba de vida" at bounding box center [209, 185] width 121 height 22
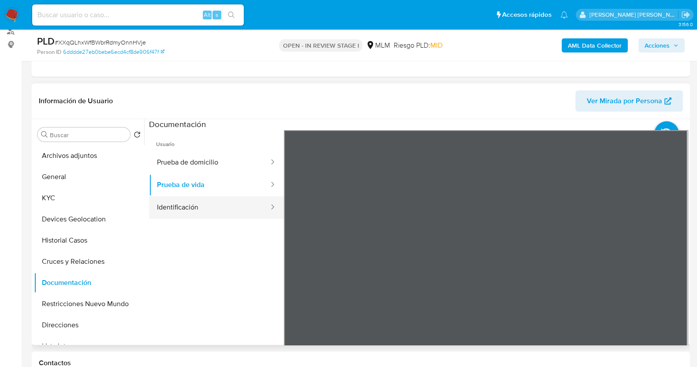
click at [215, 216] on button "Identificación" at bounding box center [209, 207] width 121 height 22
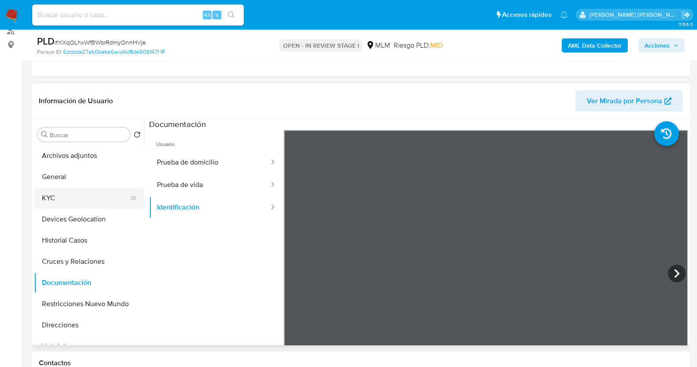
click at [68, 196] on button "KYC" at bounding box center [85, 197] width 103 height 21
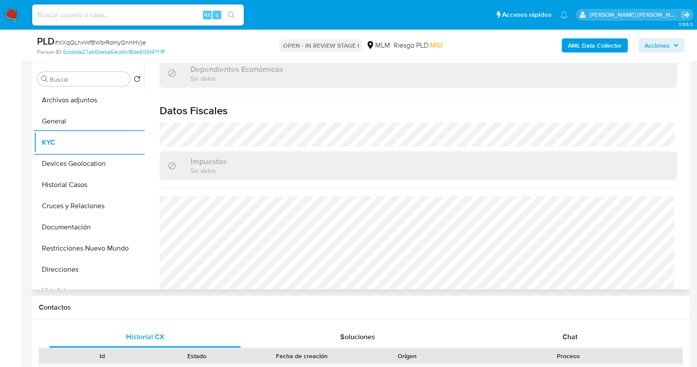
scroll to position [545, 0]
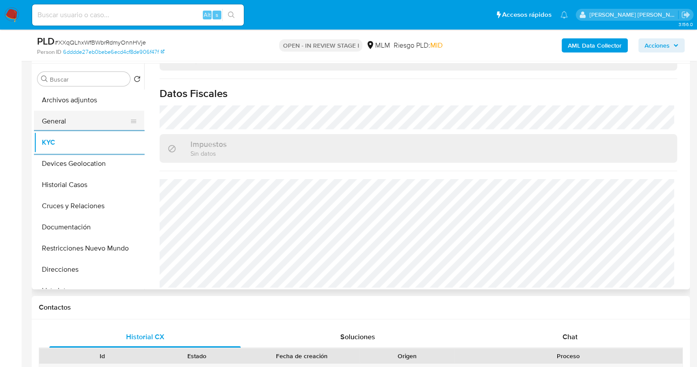
click at [69, 116] on button "General" at bounding box center [85, 121] width 103 height 21
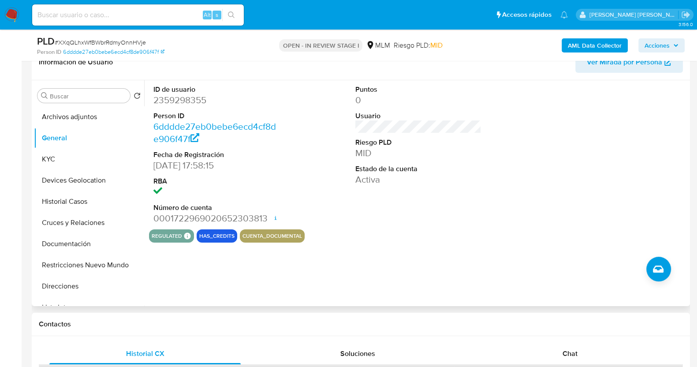
scroll to position [165, 0]
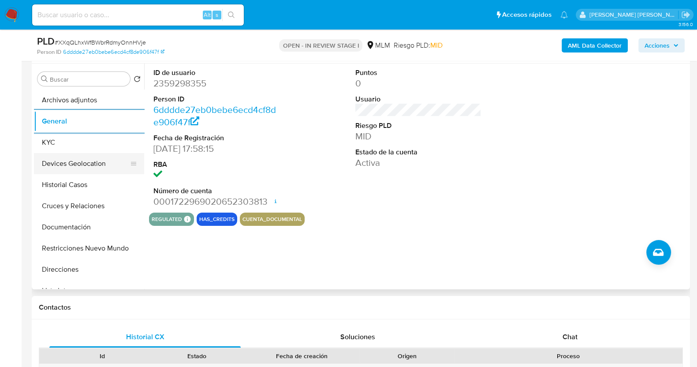
click at [97, 161] on button "Devices Geolocation" at bounding box center [85, 163] width 103 height 21
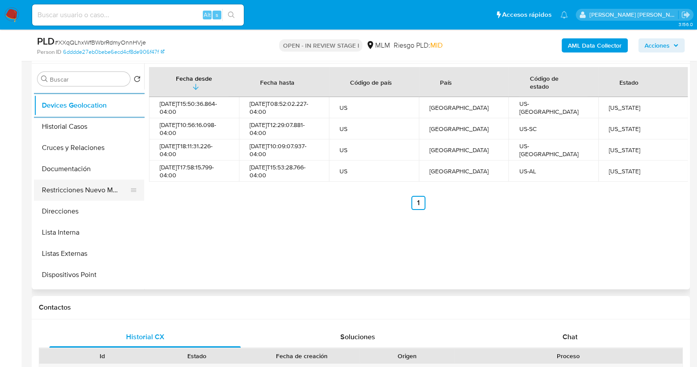
scroll to position [110, 0]
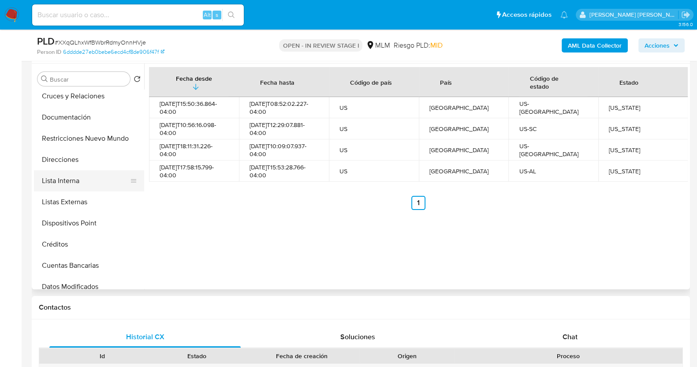
click at [71, 179] on button "Lista Interna" at bounding box center [85, 180] width 103 height 21
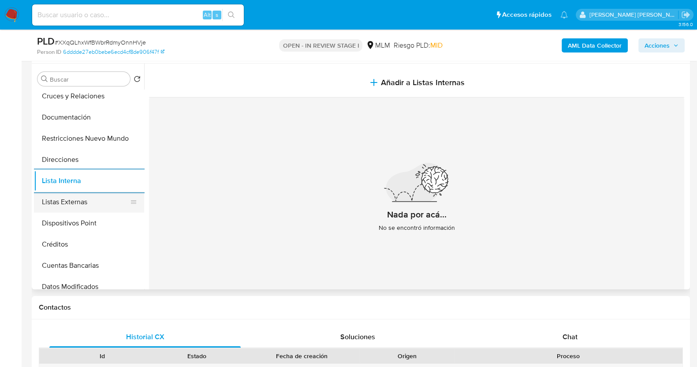
click at [87, 206] on button "Listas Externas" at bounding box center [85, 201] width 103 height 21
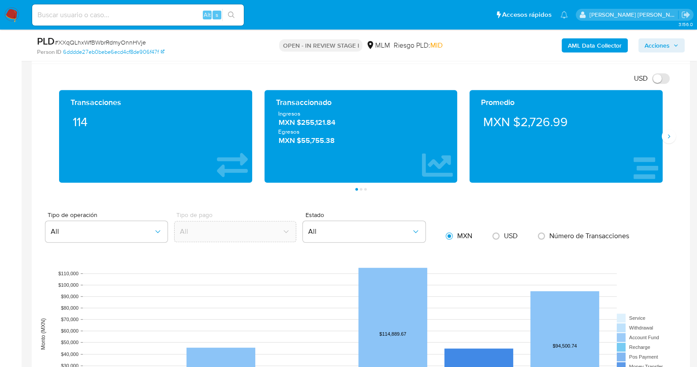
scroll to position [606, 0]
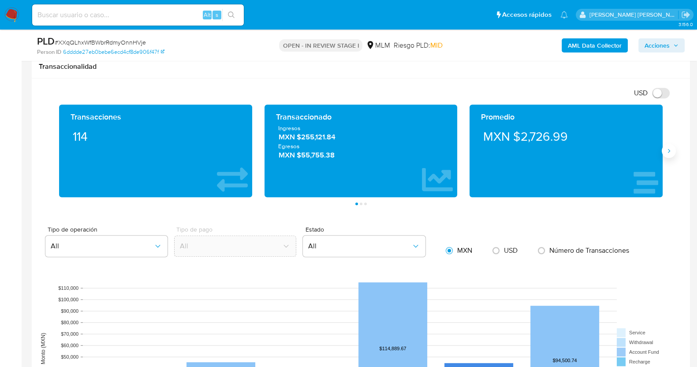
click at [669, 155] on button "Siguiente" at bounding box center [669, 151] width 14 height 14
